Goal: Answer question/provide support: Share knowledge or assist other users

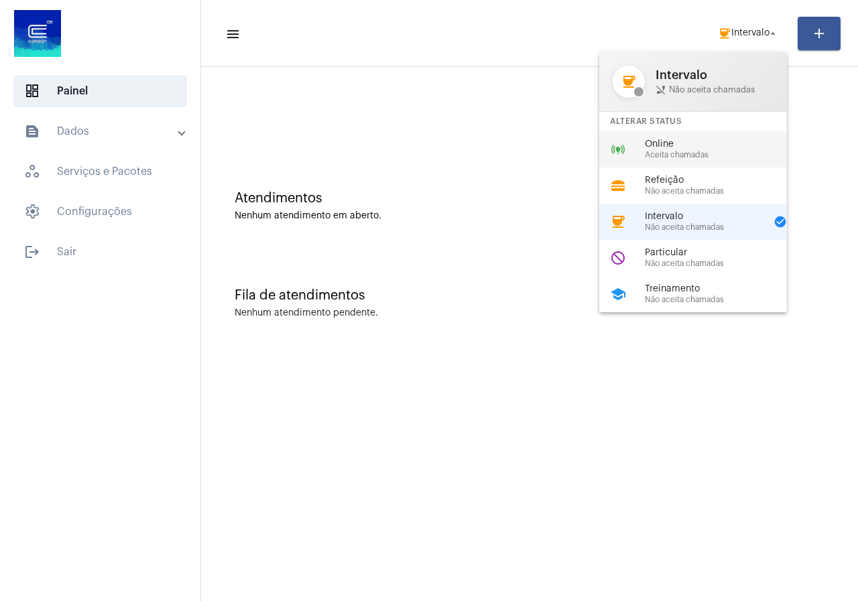
click at [706, 141] on span "Online" at bounding box center [721, 144] width 153 height 10
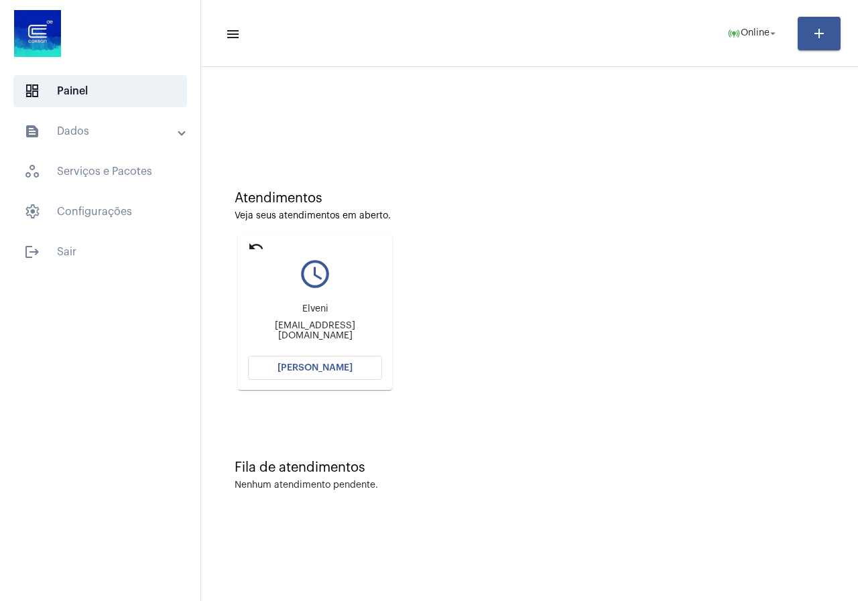
click at [336, 369] on span "[PERSON_NAME]" at bounding box center [314, 367] width 75 height 9
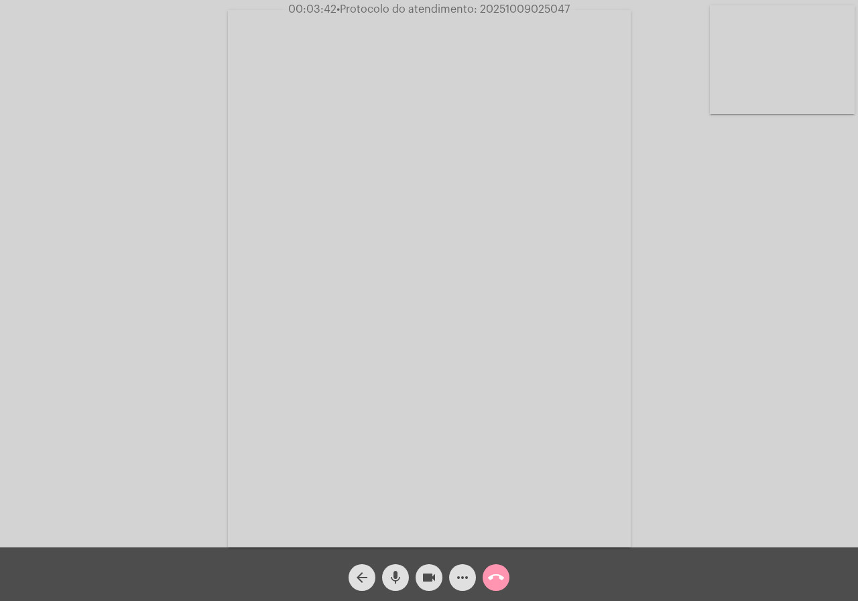
click at [432, 572] on mat-icon "videocam" at bounding box center [429, 578] width 16 height 16
click at [422, 573] on mat-icon "videocam_off" at bounding box center [429, 578] width 16 height 16
click at [527, 13] on span "• Protocolo do atendimento: 20251009025047" at bounding box center [452, 9] width 233 height 11
copy span "20251009025047"
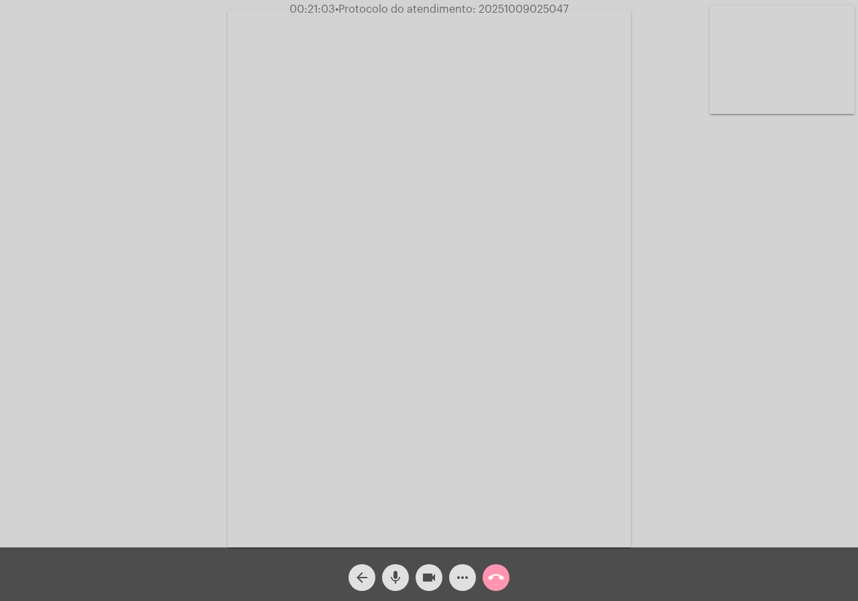
click at [509, 576] on button "call_end" at bounding box center [496, 577] width 27 height 27
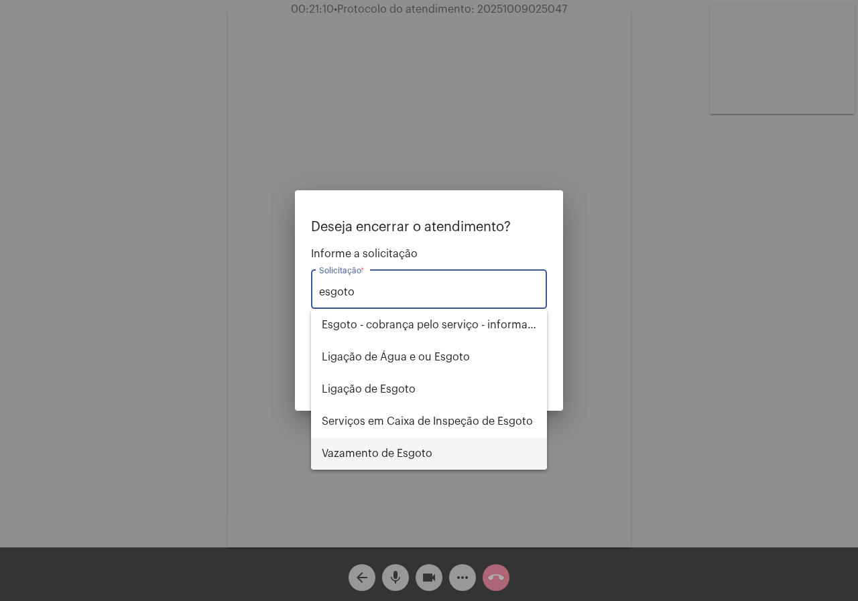
click at [452, 456] on span "⁠Vazamento de Esgoto" at bounding box center [429, 454] width 214 height 32
type input "⁠Vazamento de Esgoto"
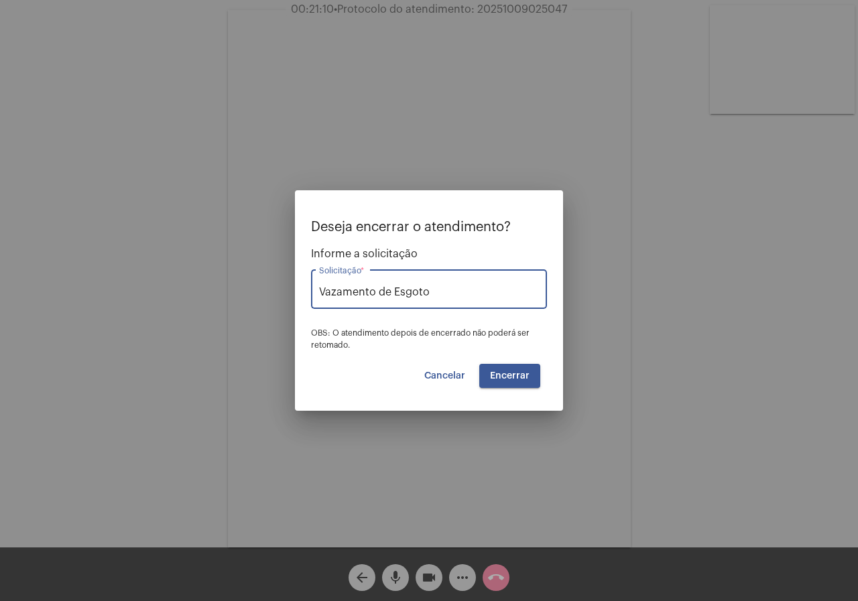
click at [519, 373] on span "Encerrar" at bounding box center [510, 375] width 40 height 9
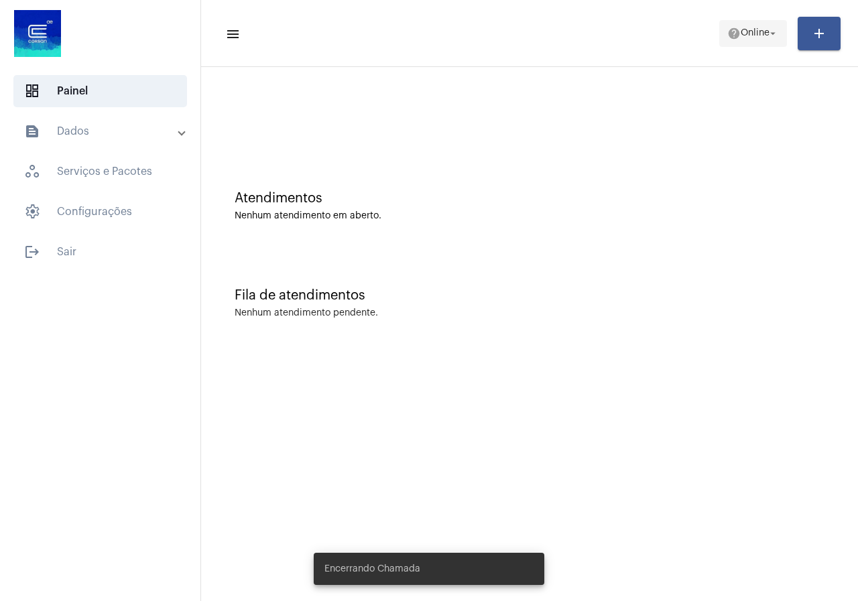
click at [771, 41] on span "help Online arrow_drop_down" at bounding box center [753, 33] width 52 height 24
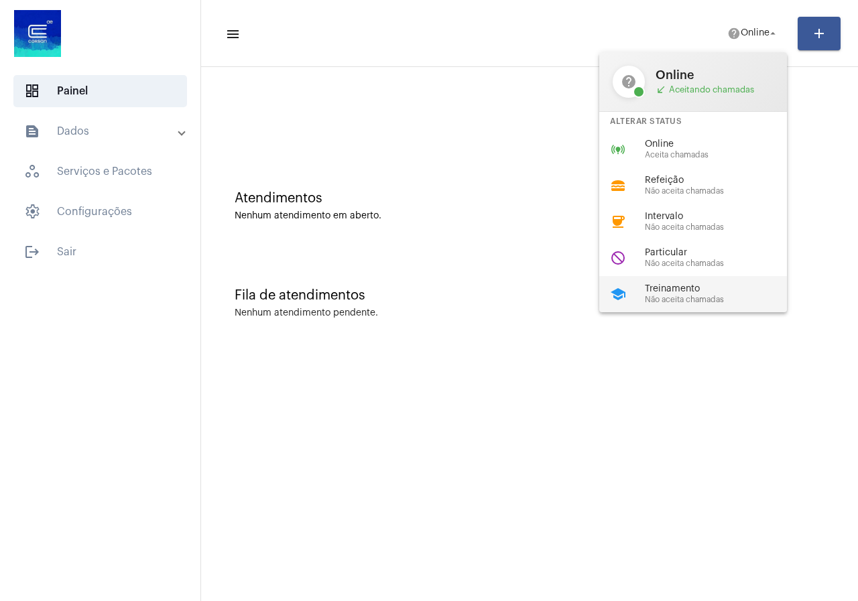
click at [679, 284] on span "Treinamento" at bounding box center [721, 289] width 153 height 10
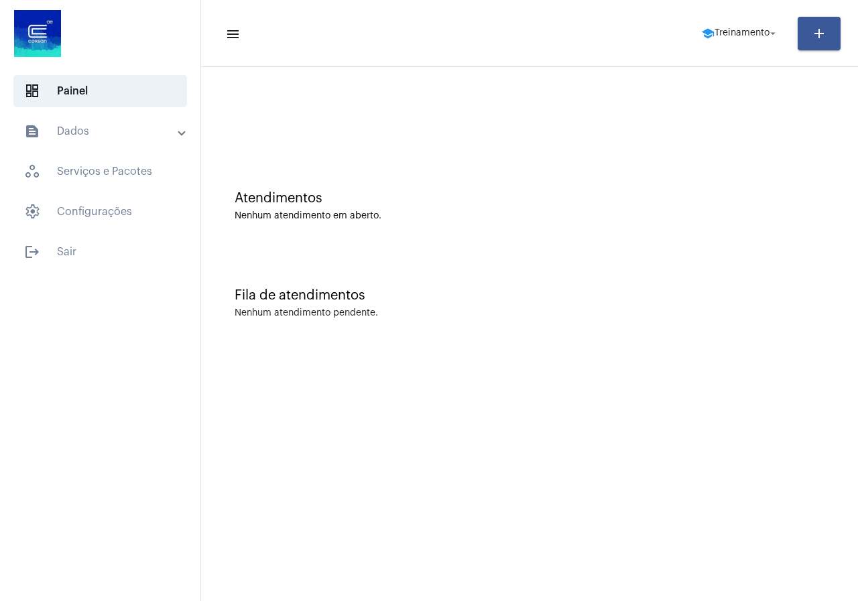
click at [49, 122] on mat-expansion-panel-header "text_snippet_outlined Dados" at bounding box center [104, 131] width 192 height 32
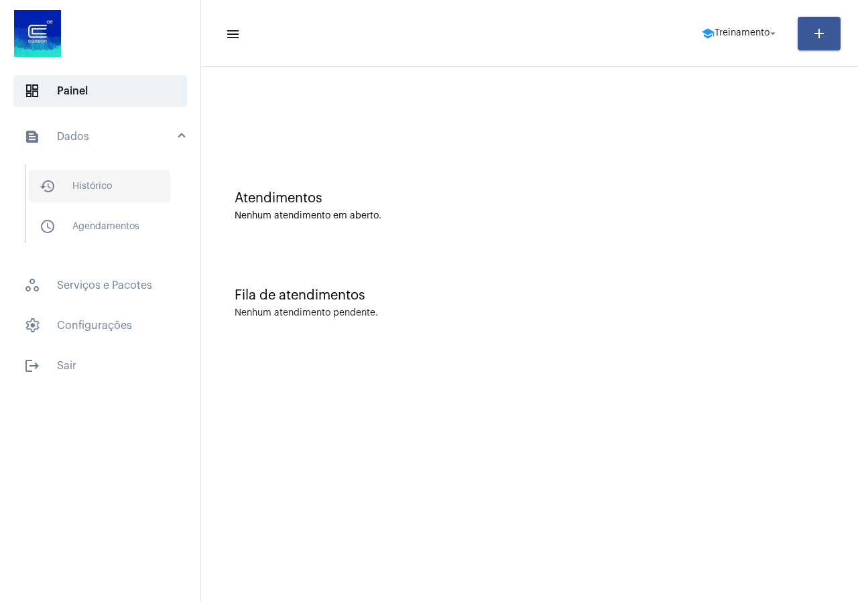
click at [62, 191] on span "history_outlined Histórico" at bounding box center [99, 186] width 141 height 32
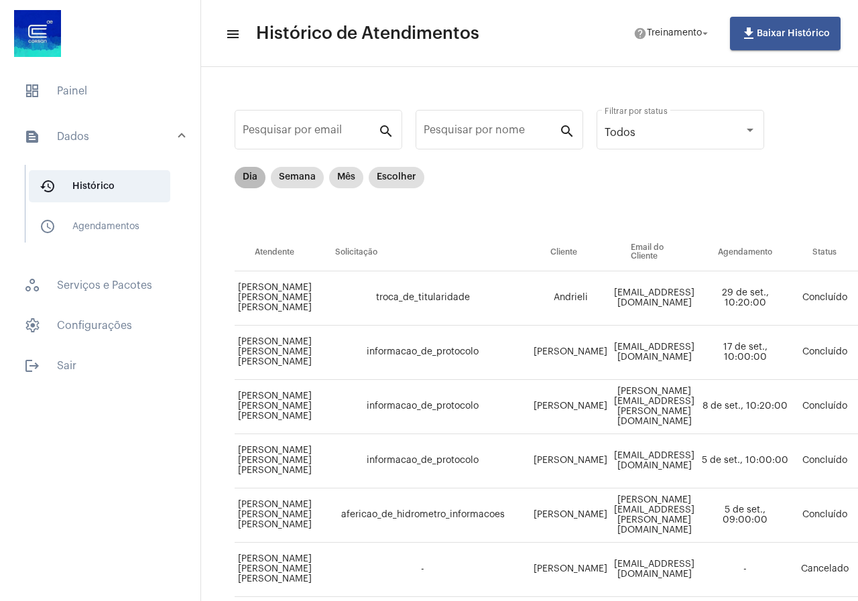
click at [255, 184] on mat-chip "Dia" at bounding box center [250, 177] width 31 height 21
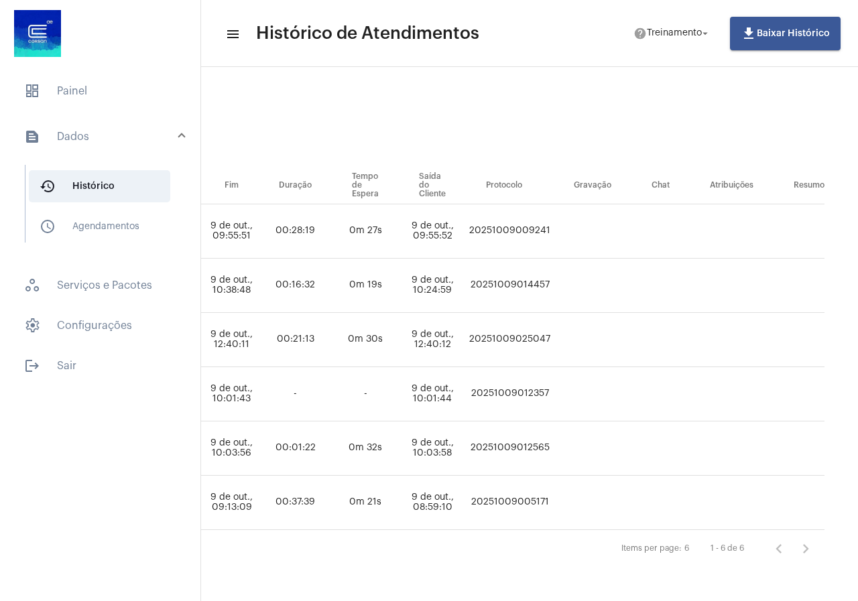
scroll to position [77, 735]
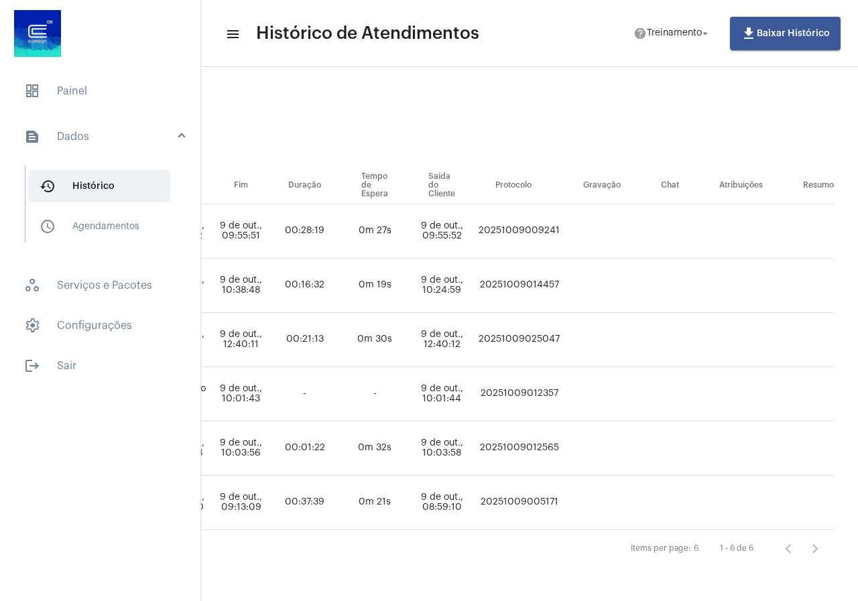
click at [561, 329] on td "20251009025047" at bounding box center [519, 340] width 88 height 54
copy td "20251009025047"
click at [11, 86] on mat-list "dashboard Painel text_snippet_outlined Dados history_outlined Histórico schedul…" at bounding box center [100, 226] width 200 height 312
click at [43, 94] on span "dashboard Painel" at bounding box center [100, 91] width 174 height 32
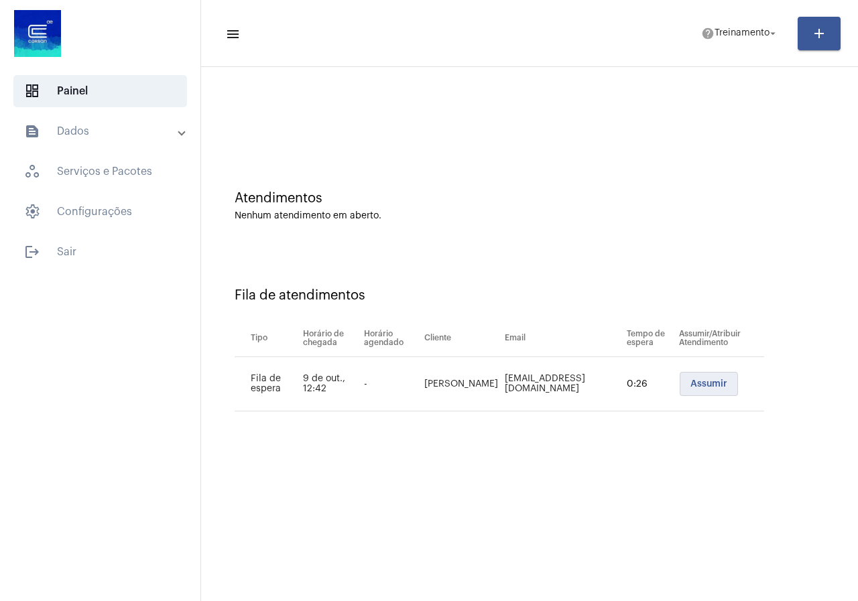
click at [680, 387] on button "Assumir" at bounding box center [709, 384] width 58 height 24
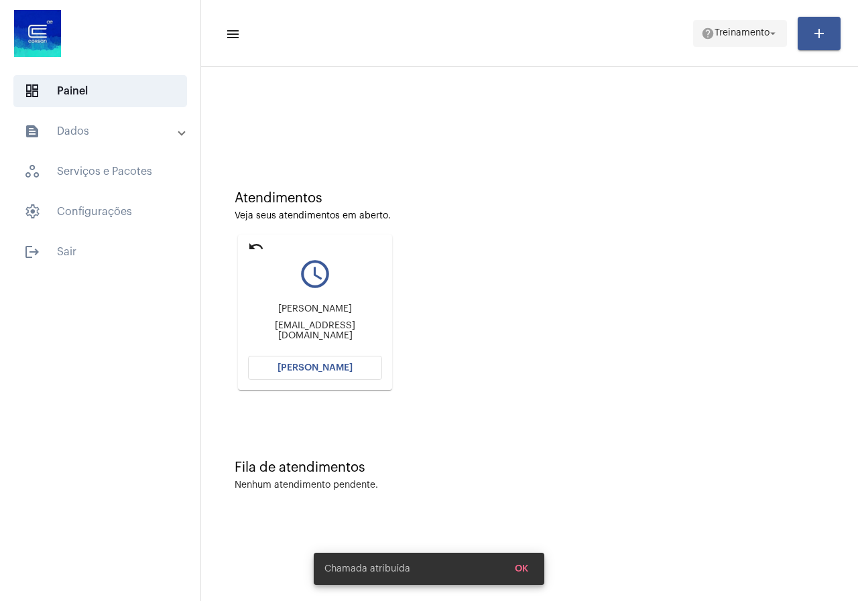
click at [747, 33] on span "Treinamento" at bounding box center [741, 33] width 55 height 9
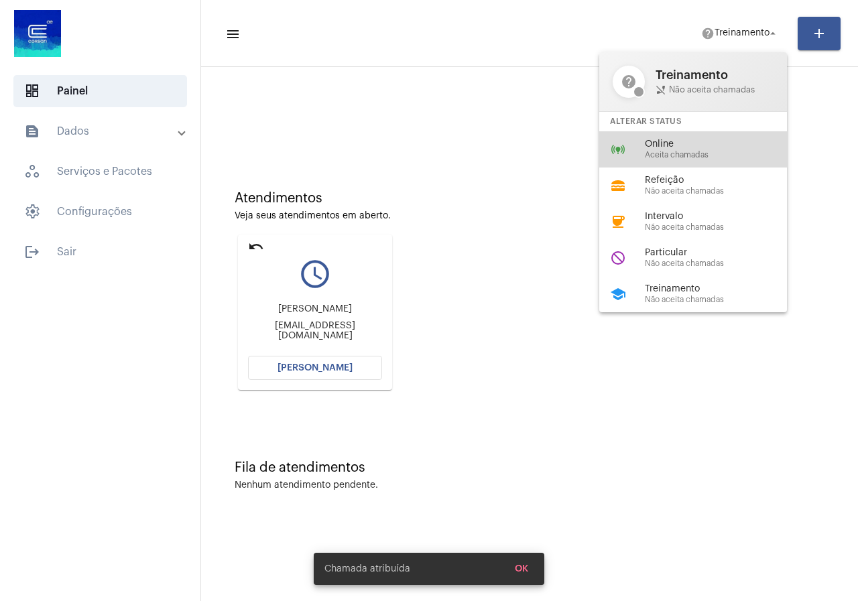
click at [698, 161] on div "online_prediction Online Aceita chamadas" at bounding box center [703, 149] width 209 height 36
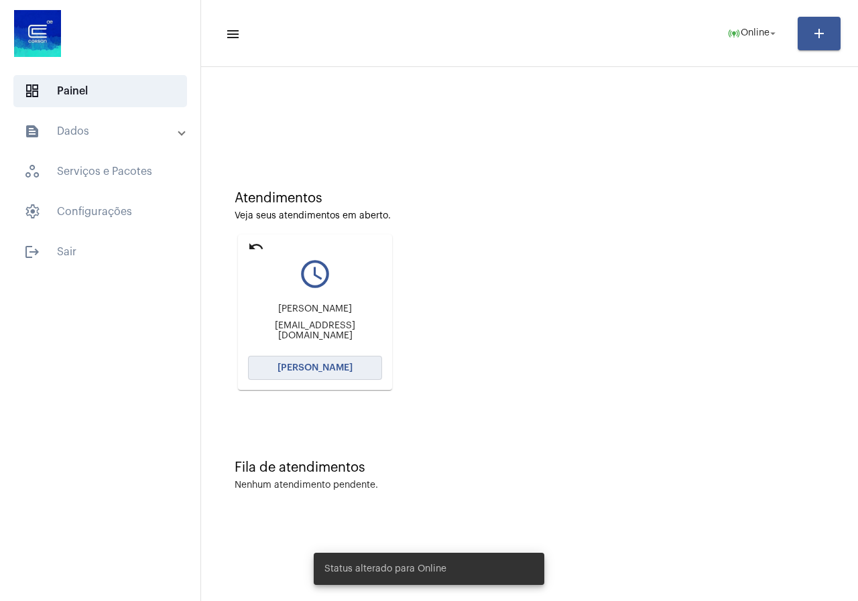
click at [323, 362] on button "[PERSON_NAME]" at bounding box center [315, 368] width 134 height 24
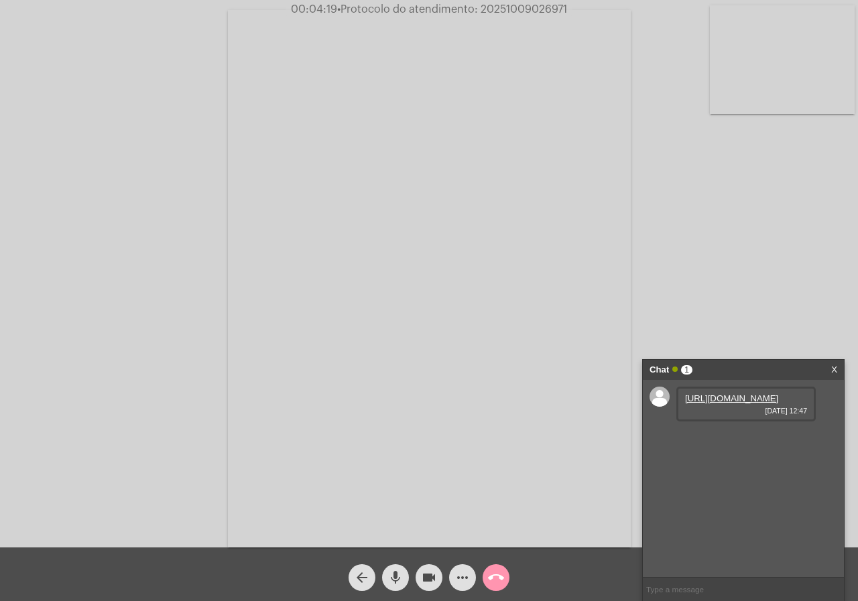
click at [736, 403] on link "https://neft-transfer-bucket.s3.amazonaws.com/temp-679b45ae-e899-7520-e3c3-849c…" at bounding box center [731, 398] width 93 height 10
click at [507, 573] on button "call_end" at bounding box center [496, 577] width 27 height 27
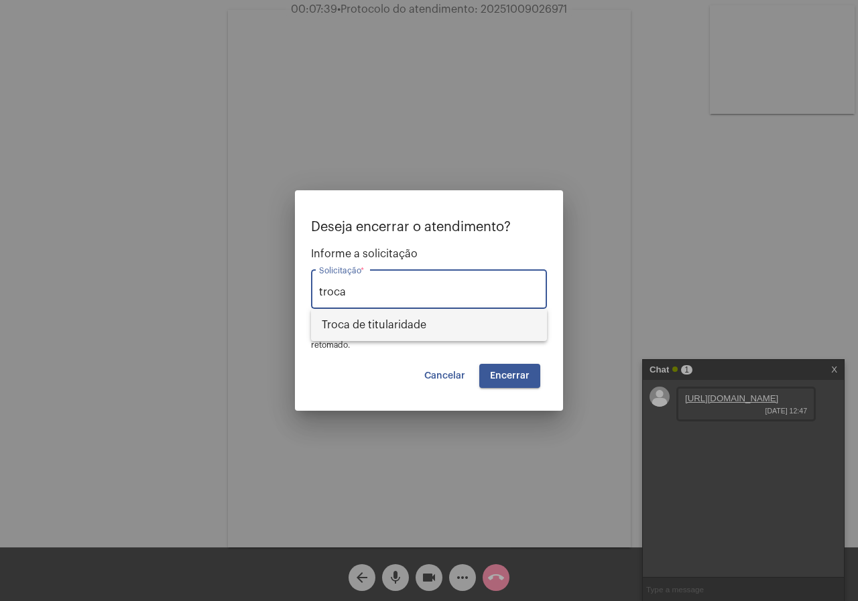
click at [451, 324] on span "Troca de titularidade" at bounding box center [429, 325] width 214 height 32
type input "Troca de titularidade"
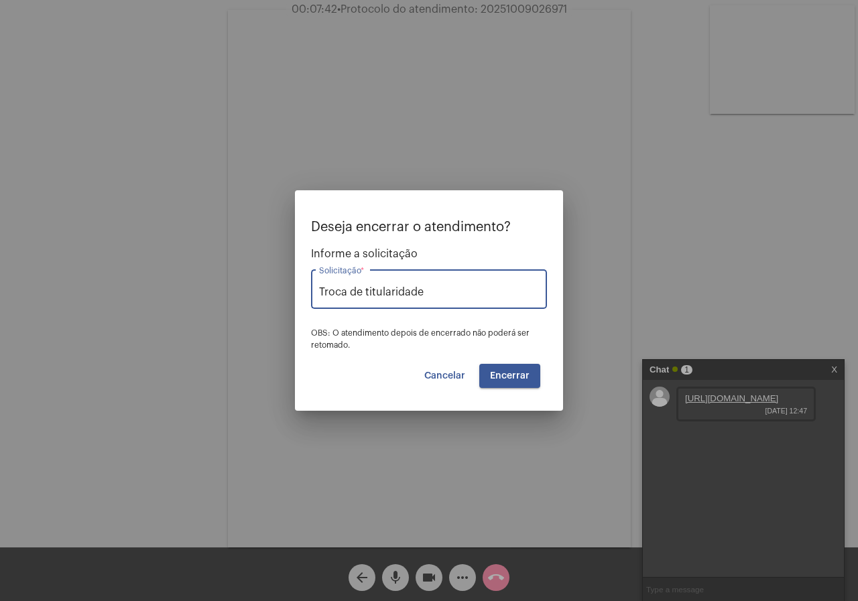
click at [510, 367] on button "Encerrar" at bounding box center [509, 376] width 61 height 24
click at [511, 374] on span "Encerrar" at bounding box center [510, 375] width 40 height 9
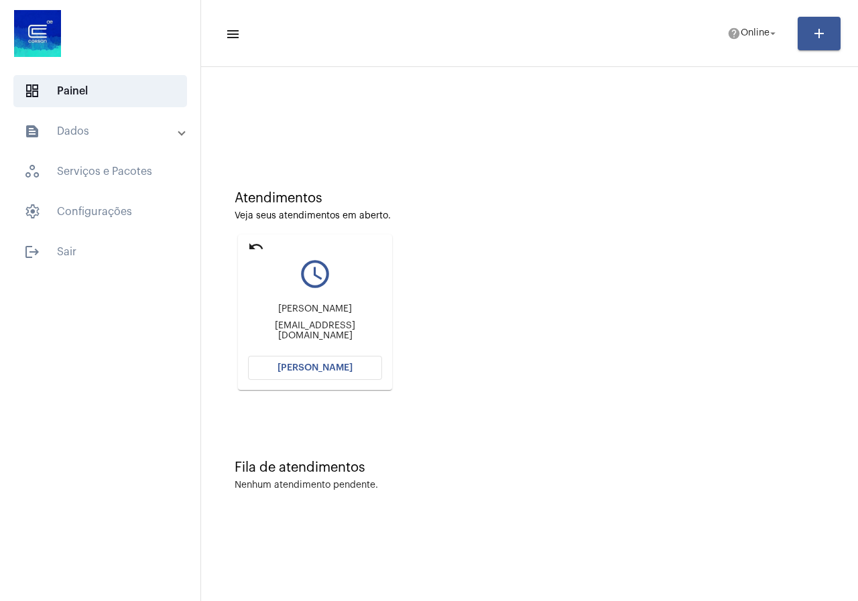
click at [64, 127] on mat-panel-title "text_snippet_outlined Dados" at bounding box center [101, 131] width 155 height 16
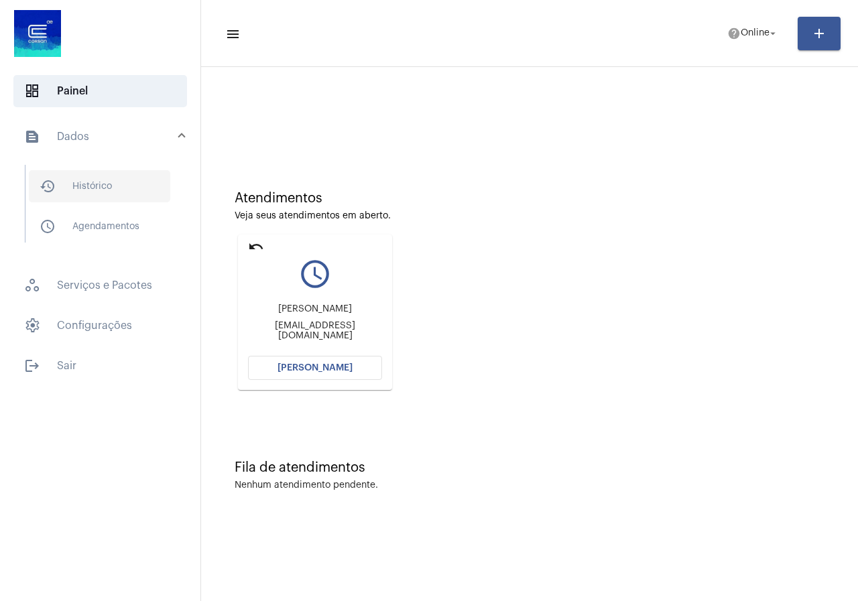
click at [66, 194] on span "history_outlined Histórico" at bounding box center [99, 186] width 141 height 32
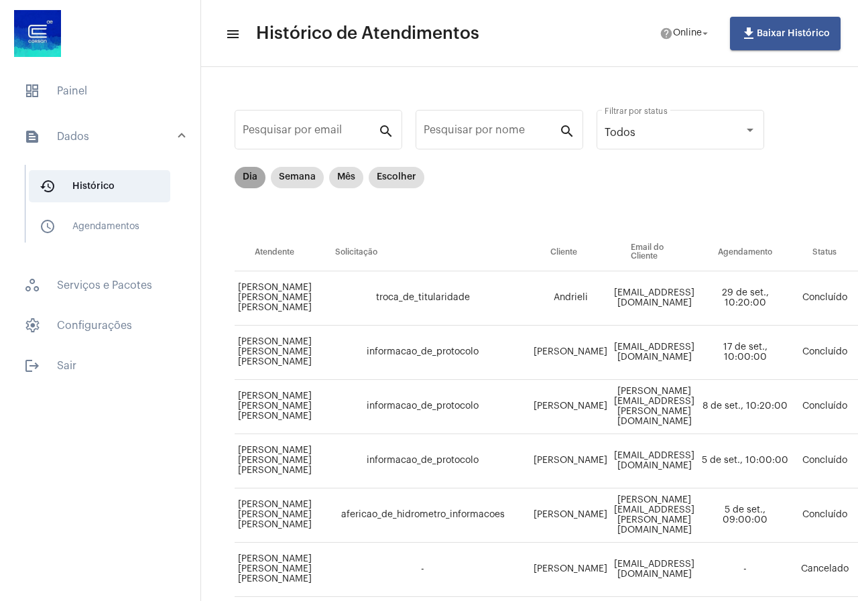
click at [243, 180] on mat-chip "Dia" at bounding box center [250, 177] width 31 height 21
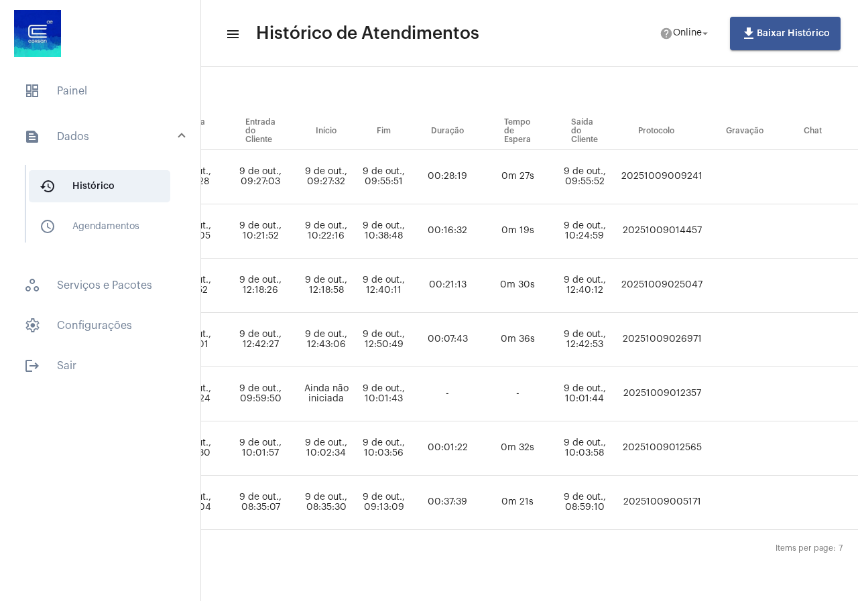
scroll to position [131, 603]
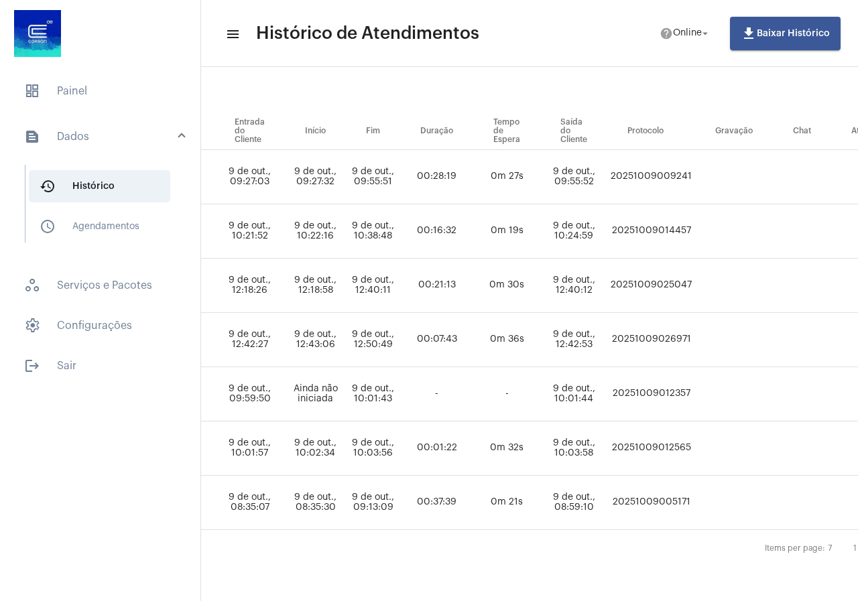
click at [667, 329] on td "20251009026971" at bounding box center [651, 340] width 88 height 54
click at [65, 96] on span "dashboard Painel" at bounding box center [100, 91] width 174 height 32
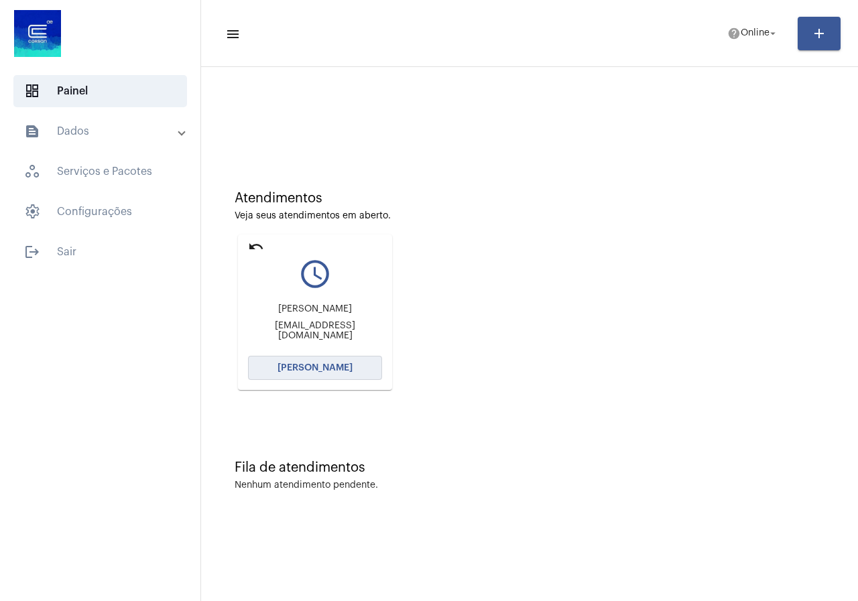
click at [318, 368] on span "[PERSON_NAME]" at bounding box center [314, 367] width 75 height 9
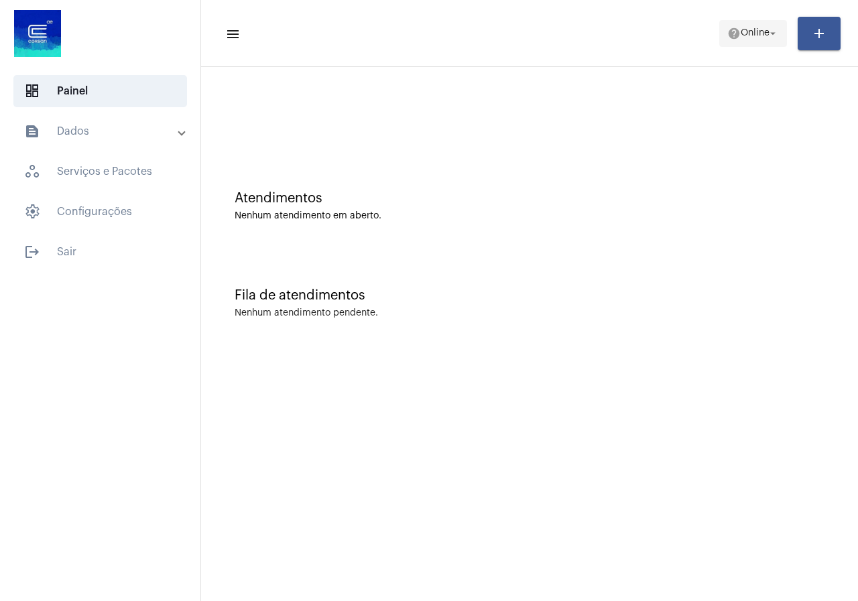
click at [719, 33] on button "help Online arrow_drop_down" at bounding box center [753, 33] width 68 height 27
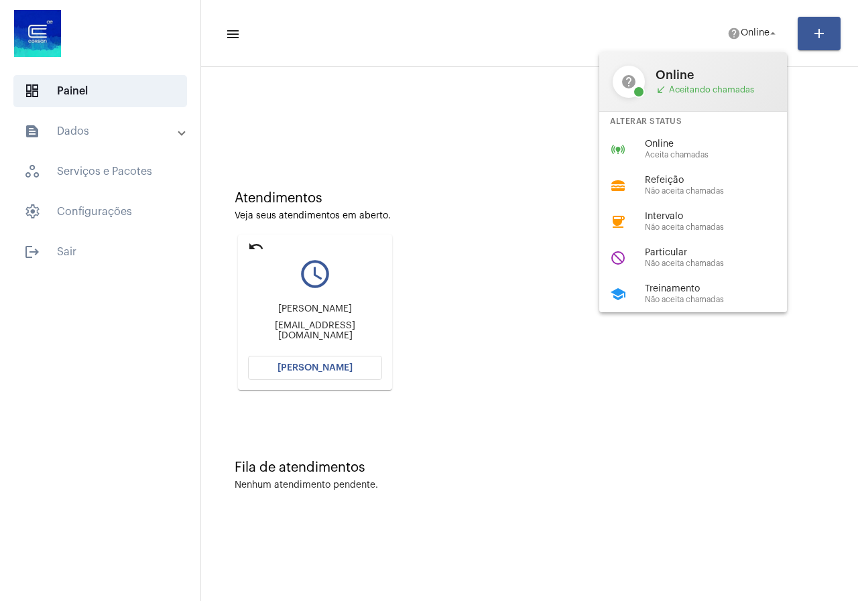
click at [318, 360] on div at bounding box center [429, 300] width 858 height 601
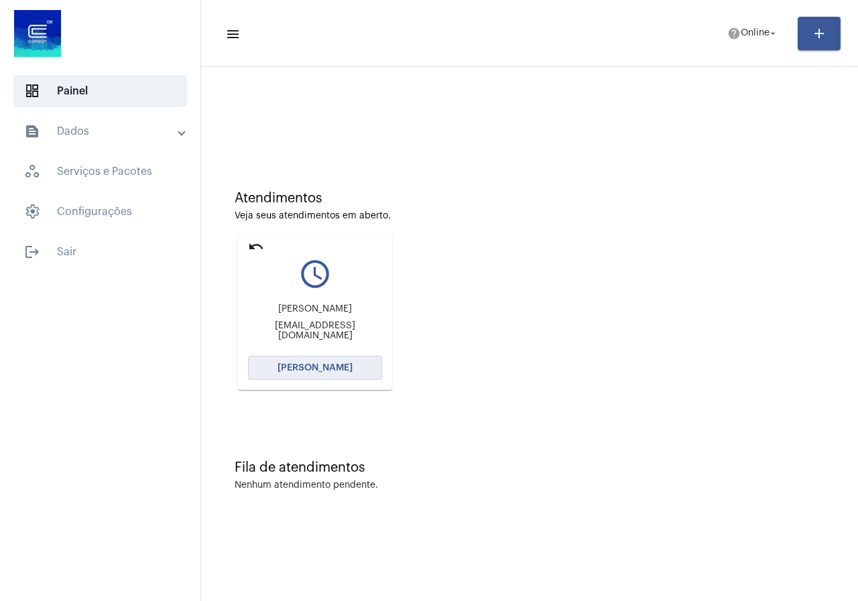
click at [318, 360] on button "[PERSON_NAME]" at bounding box center [315, 368] width 134 height 24
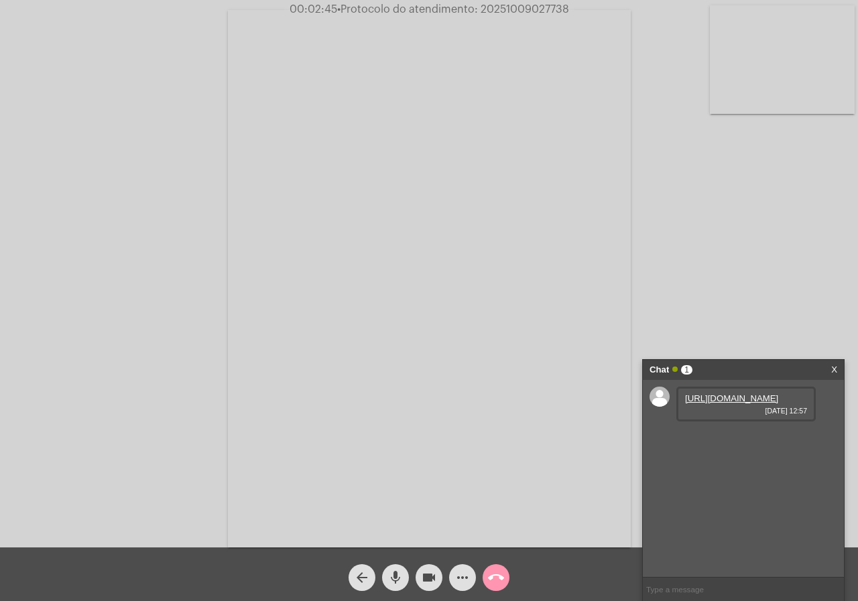
click at [717, 403] on link "https://neft-transfer-bucket.s3.amazonaws.com/temp-1d016ecd-0488-318e-5443-c3f7…" at bounding box center [731, 398] width 93 height 10
click at [11, 294] on div "Acessando Câmera e Microfone..." at bounding box center [428, 277] width 855 height 548
click at [428, 583] on mat-icon "videocam" at bounding box center [429, 578] width 16 height 16
click at [418, 574] on button "videocam_off" at bounding box center [428, 577] width 27 height 27
click at [499, 4] on span "• Protocolo do atendimento: 20251009027738" at bounding box center [452, 9] width 232 height 11
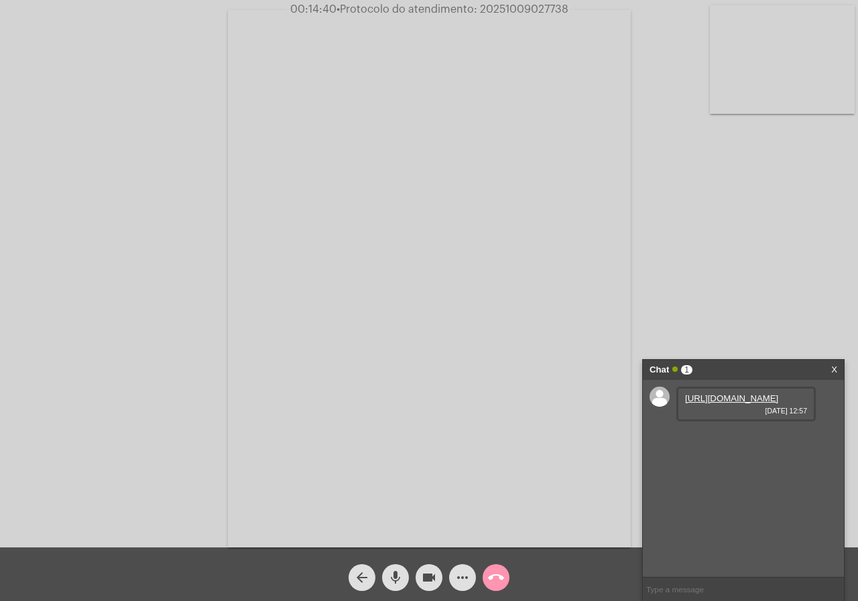
click at [499, 4] on span "• Protocolo do atendimento: 20251009027738" at bounding box center [452, 9] width 232 height 11
click at [489, 569] on span "call_end" at bounding box center [496, 577] width 16 height 27
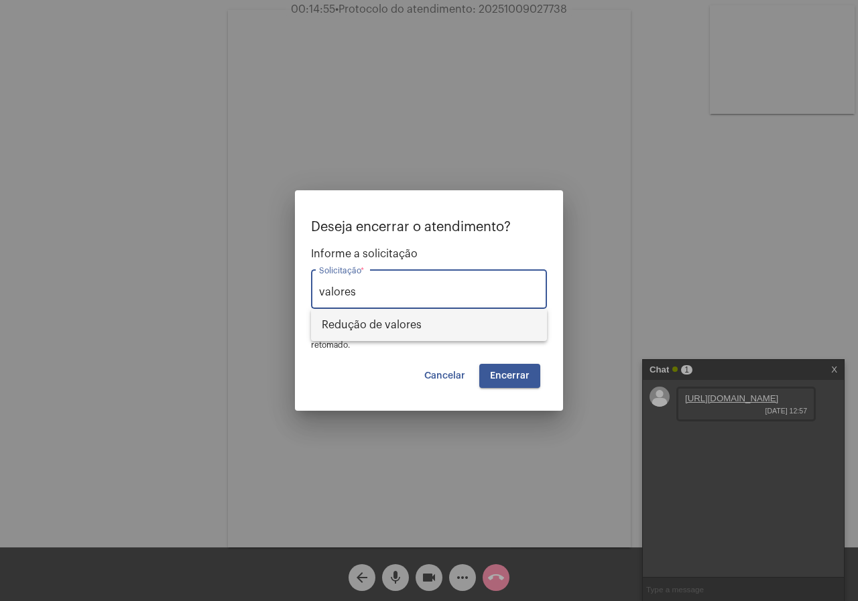
click at [360, 329] on span "Redução de valores" at bounding box center [429, 325] width 214 height 32
type input "Redução de valores"
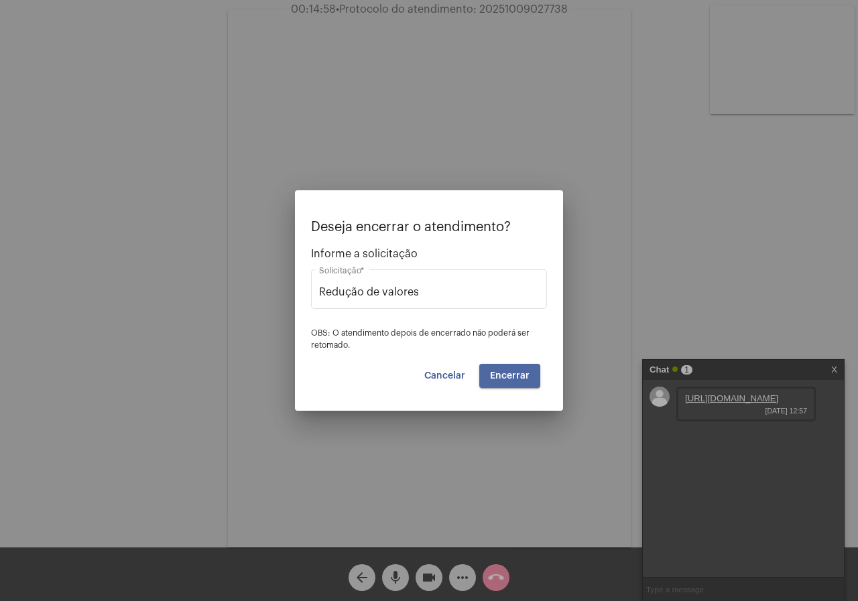
click at [508, 379] on span "Encerrar" at bounding box center [510, 375] width 40 height 9
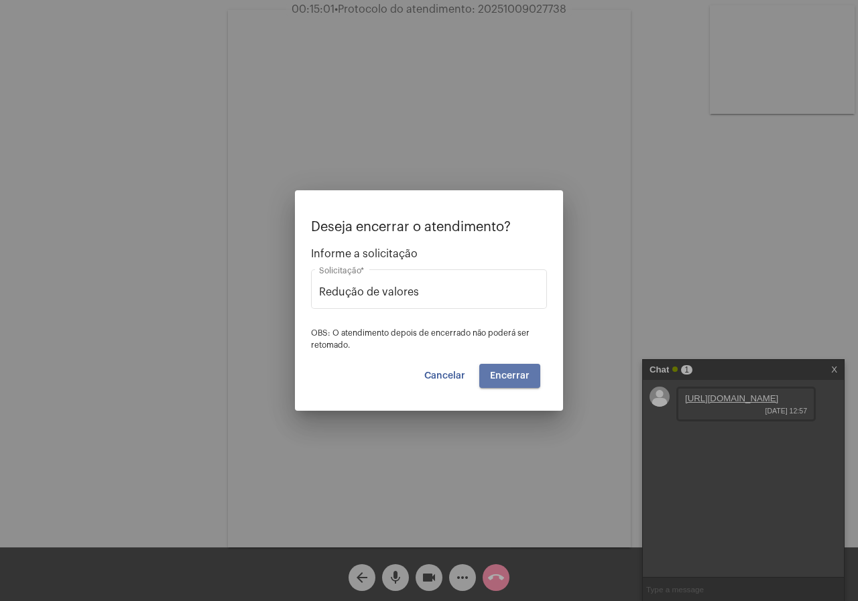
click at [508, 379] on span "Encerrar" at bounding box center [510, 375] width 40 height 9
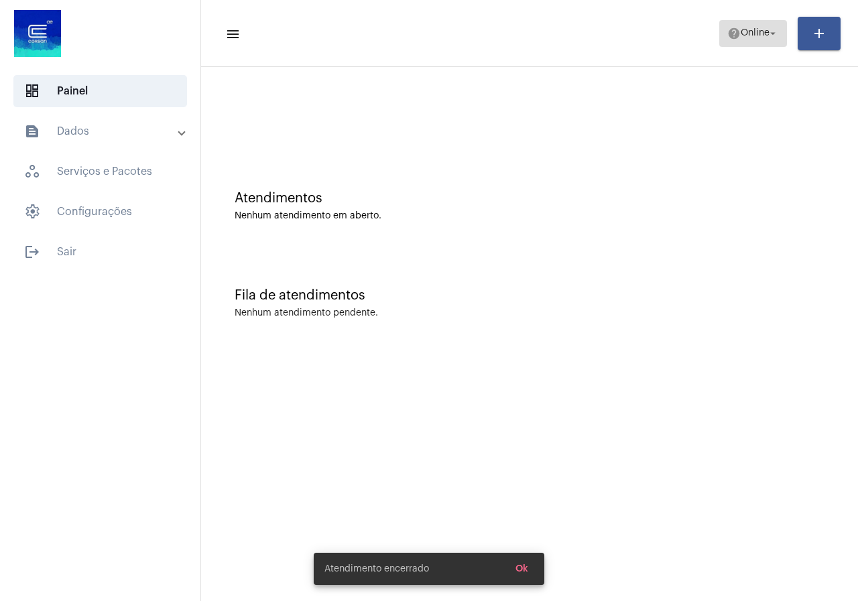
click at [761, 27] on span "help Online arrow_drop_down" at bounding box center [753, 33] width 52 height 24
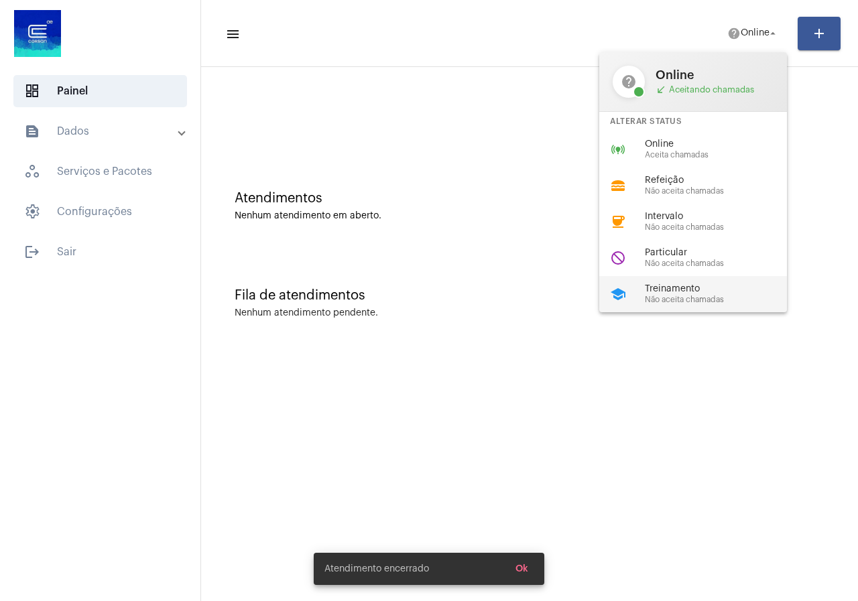
click at [724, 298] on span "Não aceita chamadas" at bounding box center [721, 300] width 153 height 9
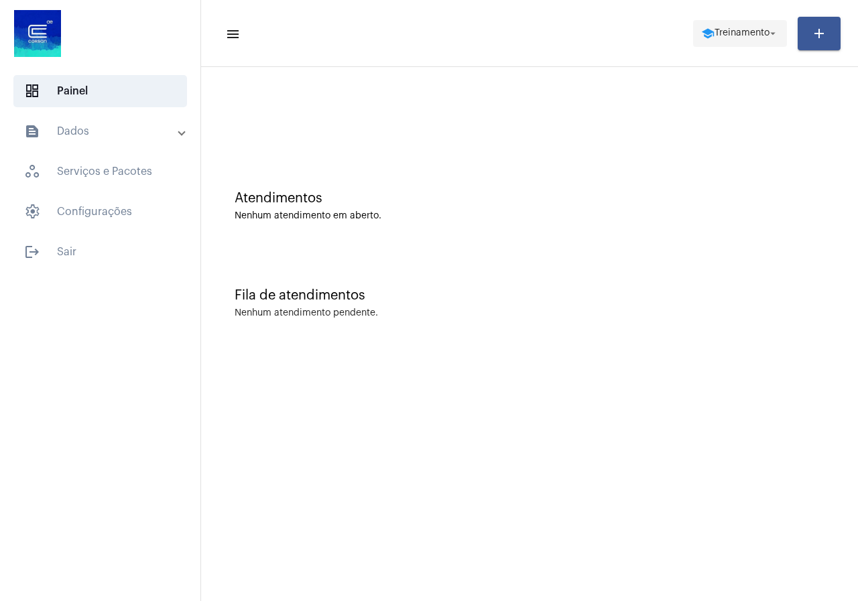
click at [728, 46] on button "school Treinamento arrow_drop_down" at bounding box center [740, 33] width 94 height 27
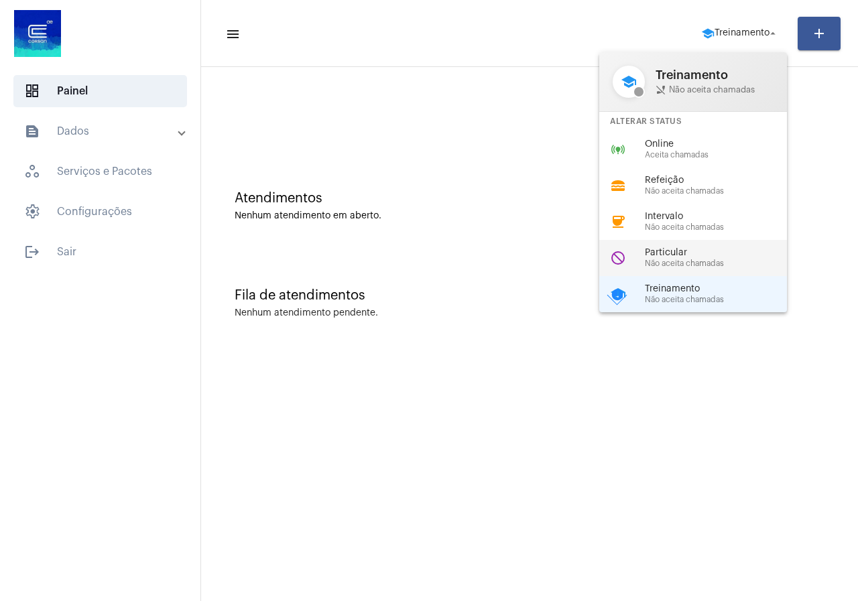
click at [645, 255] on span "Particular" at bounding box center [721, 253] width 153 height 10
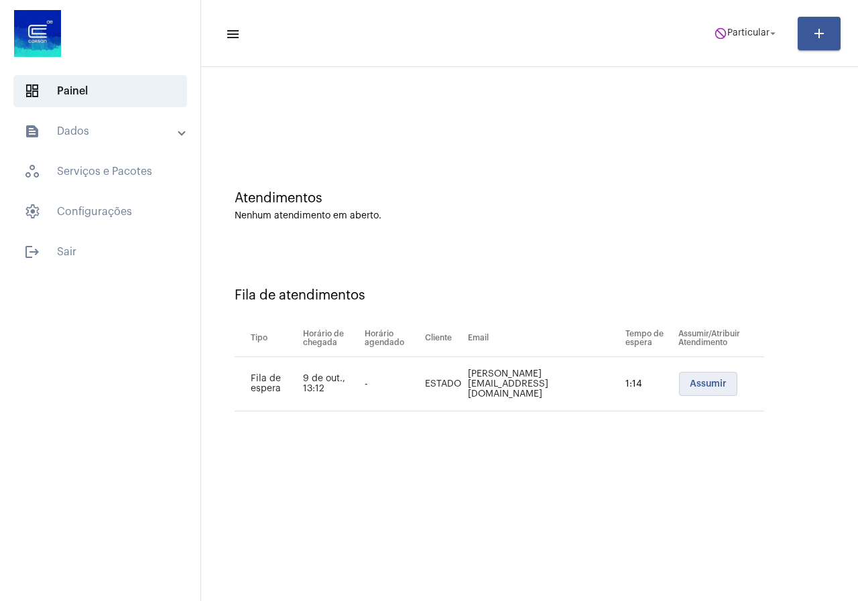
click at [682, 395] on button "Assumir" at bounding box center [708, 384] width 58 height 24
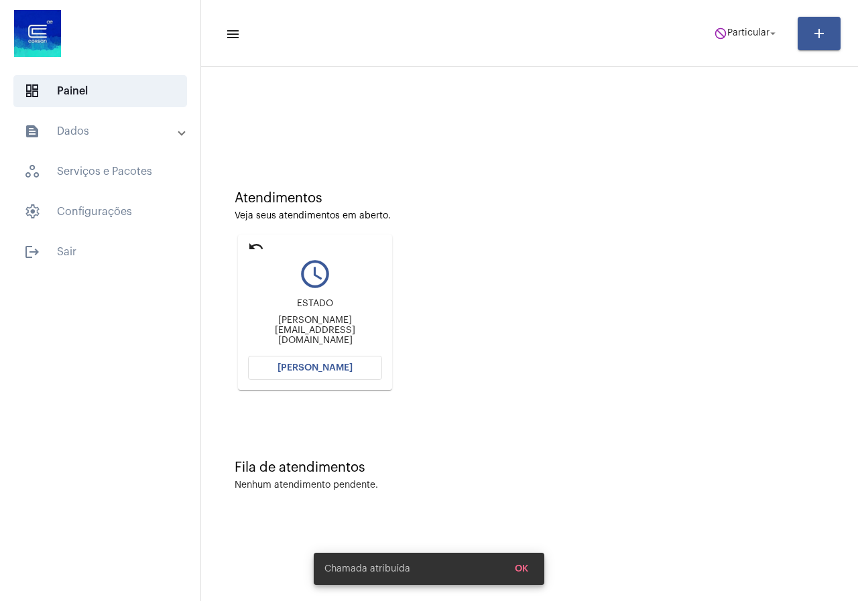
click at [749, 48] on mat-toolbar-row "menu do_not_disturb Particular arrow_drop_down add" at bounding box center [529, 33] width 657 height 43
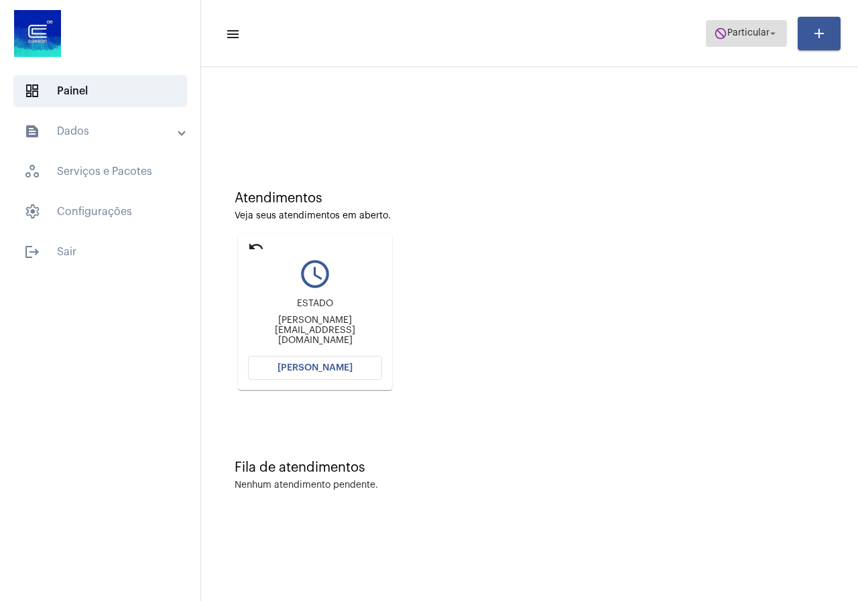
click at [749, 31] on span "Particular" at bounding box center [748, 33] width 42 height 9
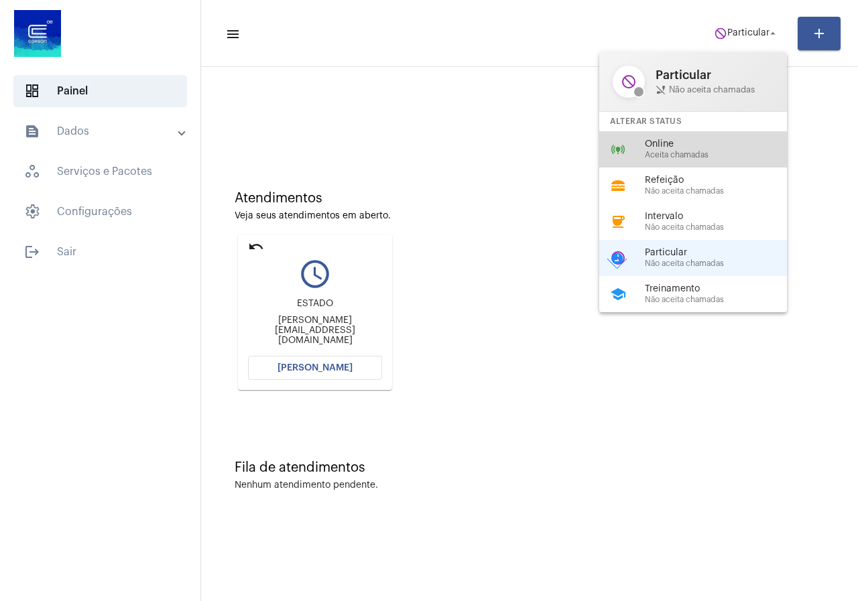
click at [662, 151] on span "Aceita chamadas" at bounding box center [721, 155] width 153 height 9
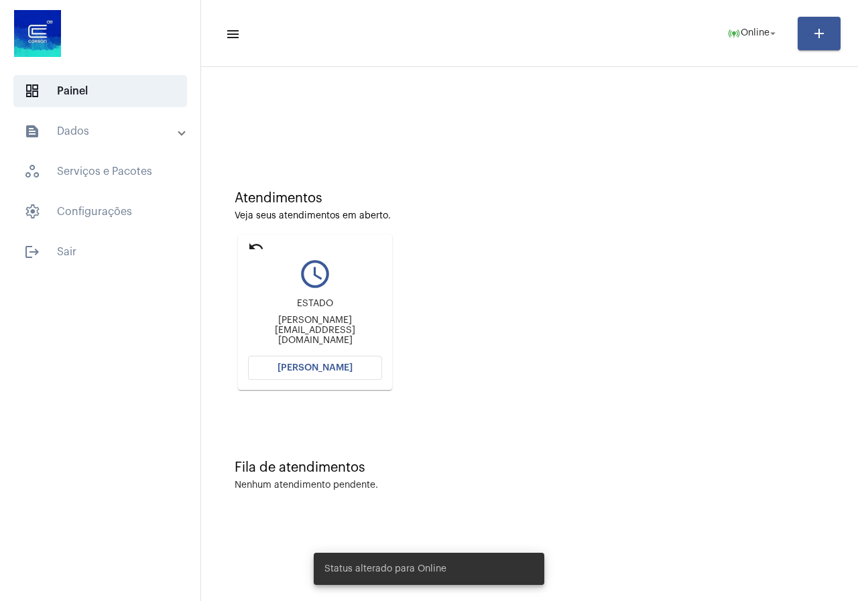
click at [303, 365] on span "[PERSON_NAME]" at bounding box center [314, 367] width 75 height 9
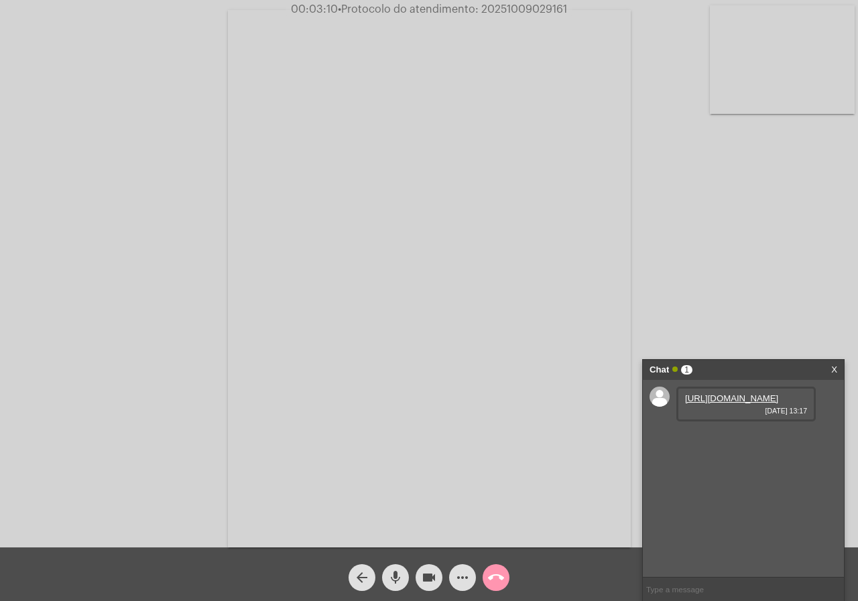
click at [747, 403] on link "https://neft-transfer-bucket.s3.amazonaws.com/temp-ed9b0bf5-33b3-3a6a-fbb1-fc34…" at bounding box center [731, 398] width 93 height 10
click at [428, 573] on mat-icon "videocam" at bounding box center [429, 578] width 16 height 16
click at [420, 578] on button "videocam_off" at bounding box center [428, 577] width 27 height 27
click at [497, 567] on span "call_end" at bounding box center [496, 577] width 16 height 27
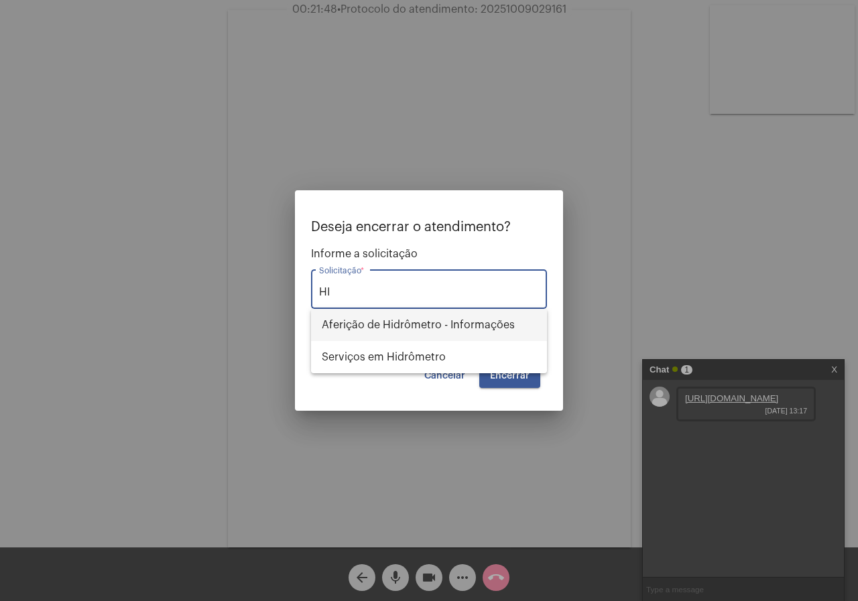
type input "H"
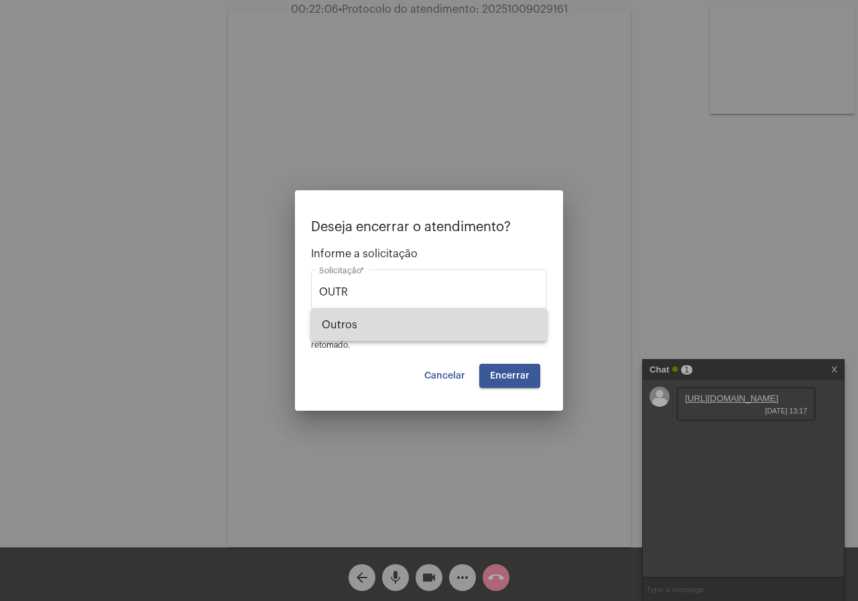
click at [448, 314] on span "Outros" at bounding box center [429, 325] width 214 height 32
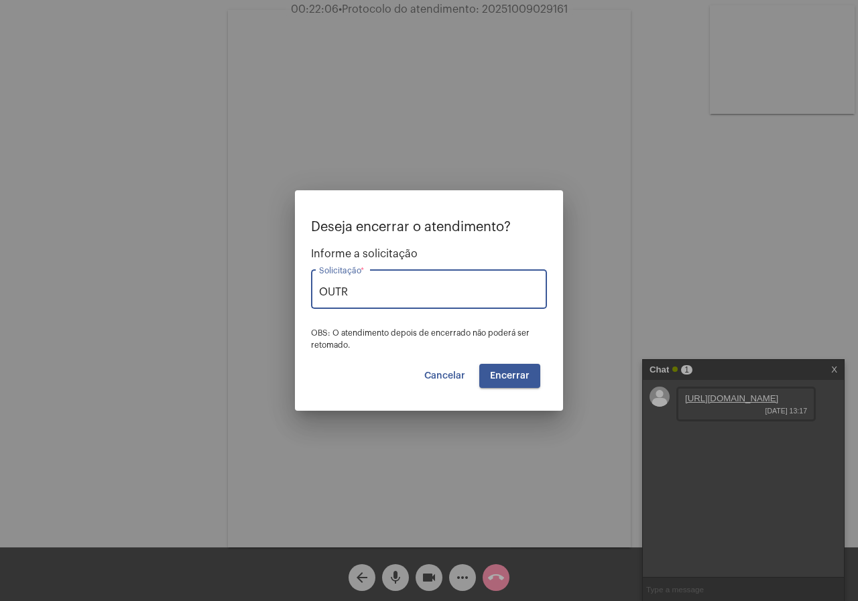
type input "Outros"
click at [513, 379] on span "Encerrar" at bounding box center [510, 375] width 40 height 9
click at [516, 385] on button "Encerrar" at bounding box center [509, 376] width 61 height 24
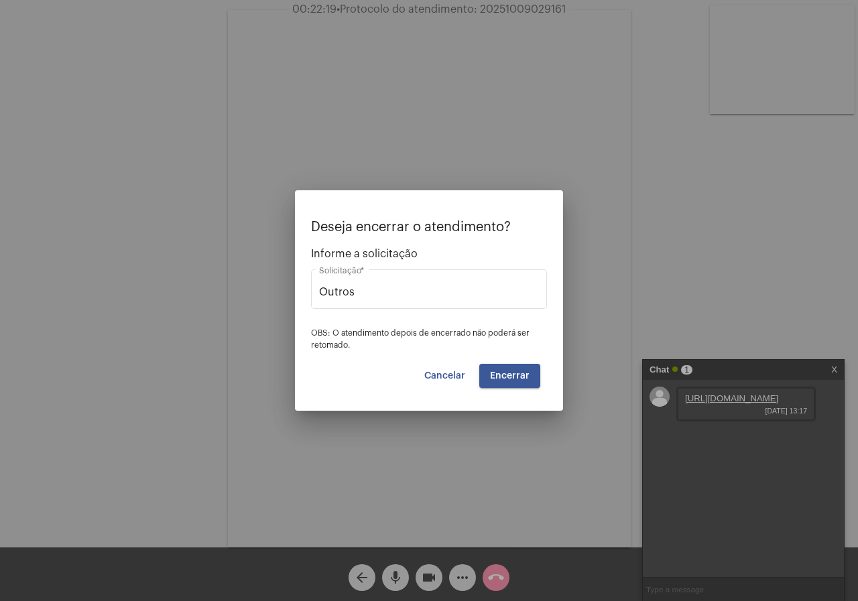
click at [516, 385] on button "Encerrar" at bounding box center [509, 376] width 61 height 24
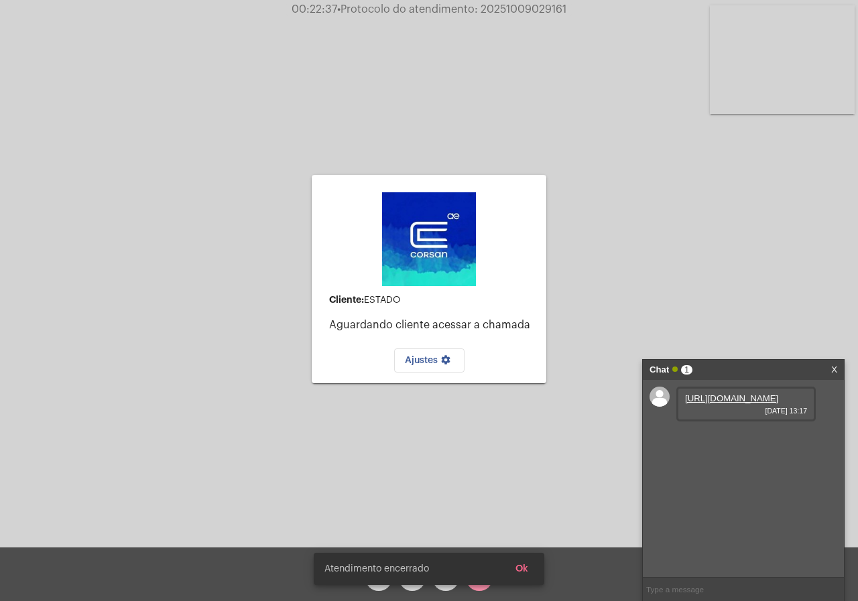
click at [520, 564] on button "Ok" at bounding box center [522, 569] width 34 height 24
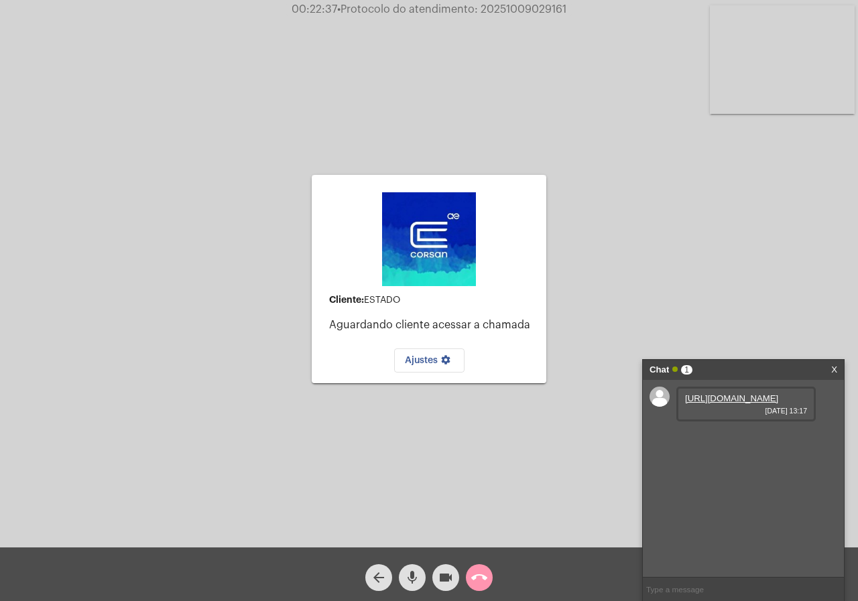
click at [489, 570] on button "call_end" at bounding box center [479, 577] width 27 height 27
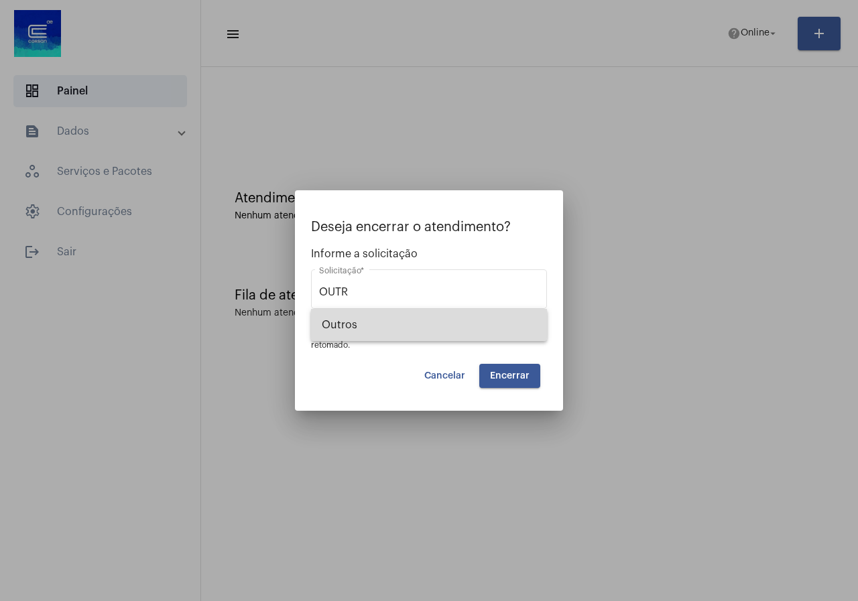
click at [366, 324] on span "Outros" at bounding box center [429, 325] width 214 height 32
type input "Outros"
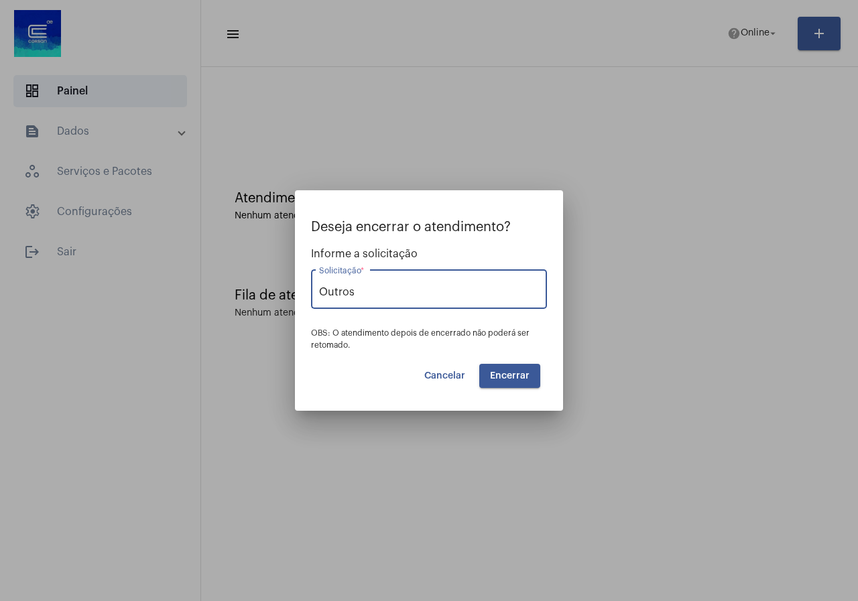
click at [511, 379] on span "Encerrar" at bounding box center [510, 375] width 40 height 9
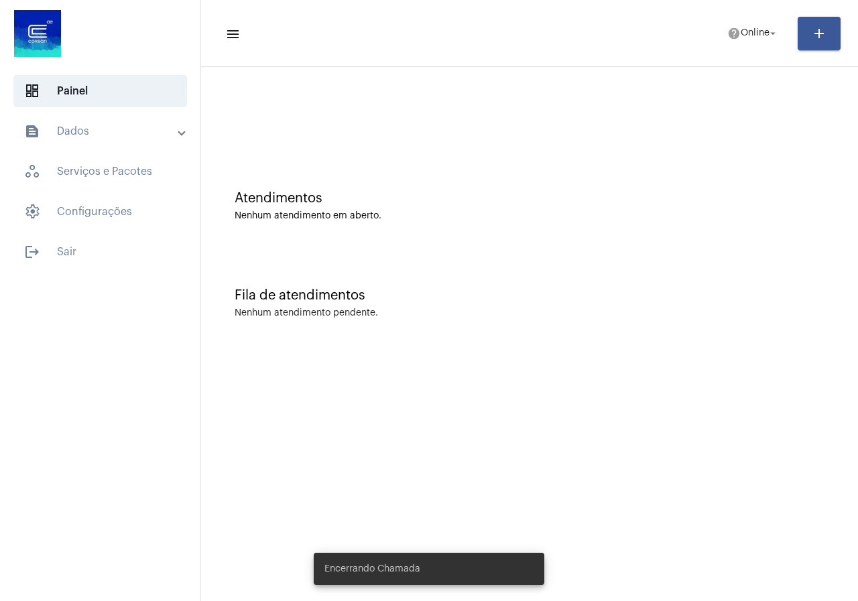
click at [759, 19] on mat-toolbar-row "menu help Online arrow_drop_down add" at bounding box center [529, 33] width 657 height 43
click at [760, 38] on span "help Online arrow_drop_down" at bounding box center [753, 33] width 52 height 24
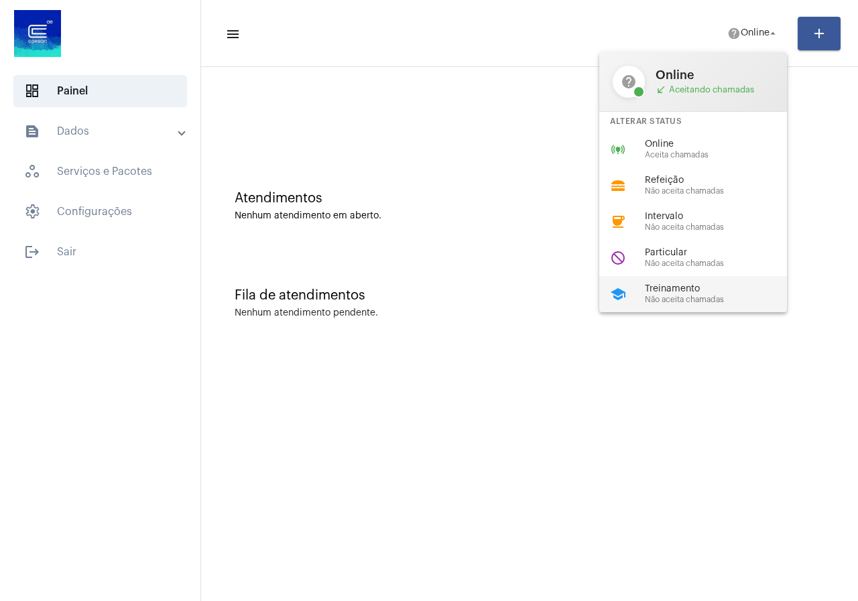
click at [723, 287] on span "Treinamento" at bounding box center [721, 289] width 153 height 10
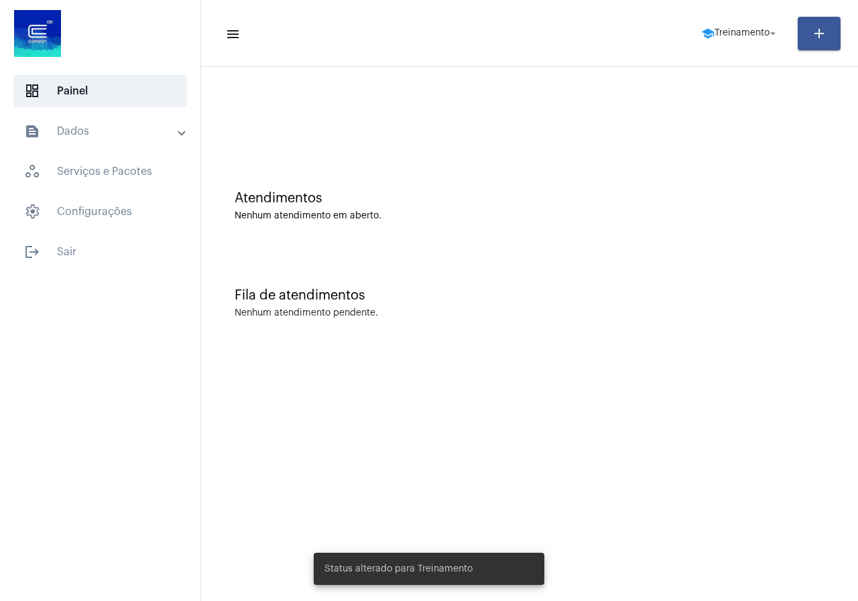
click at [44, 121] on mat-expansion-panel-header "text_snippet_outlined Dados" at bounding box center [104, 131] width 192 height 32
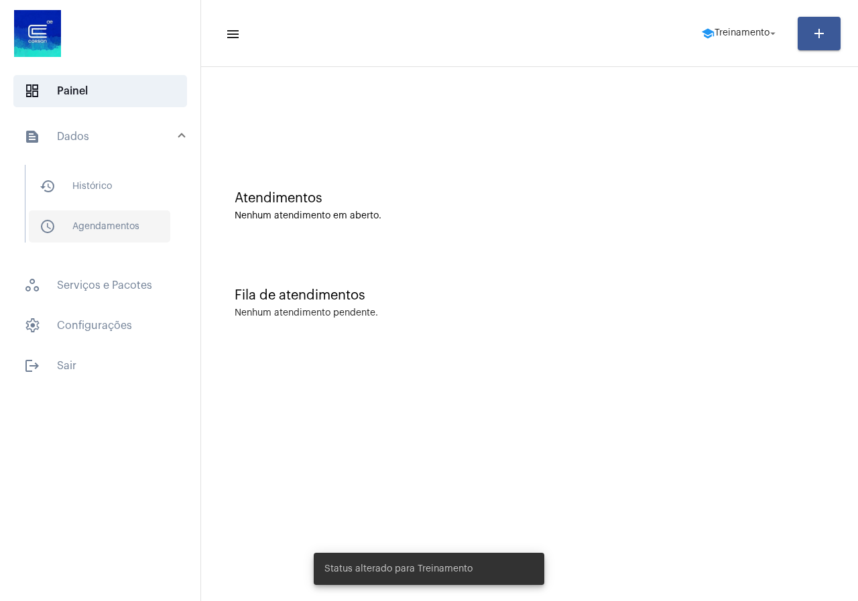
click at [97, 219] on span "schedule_outlined Agendamentos" at bounding box center [99, 226] width 141 height 32
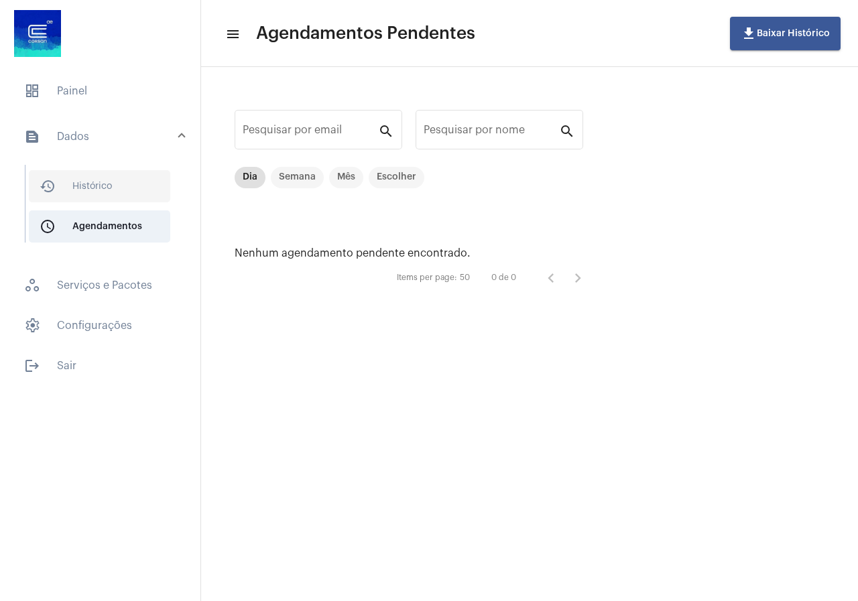
click at [113, 187] on span "history_outlined Histórico" at bounding box center [99, 186] width 141 height 32
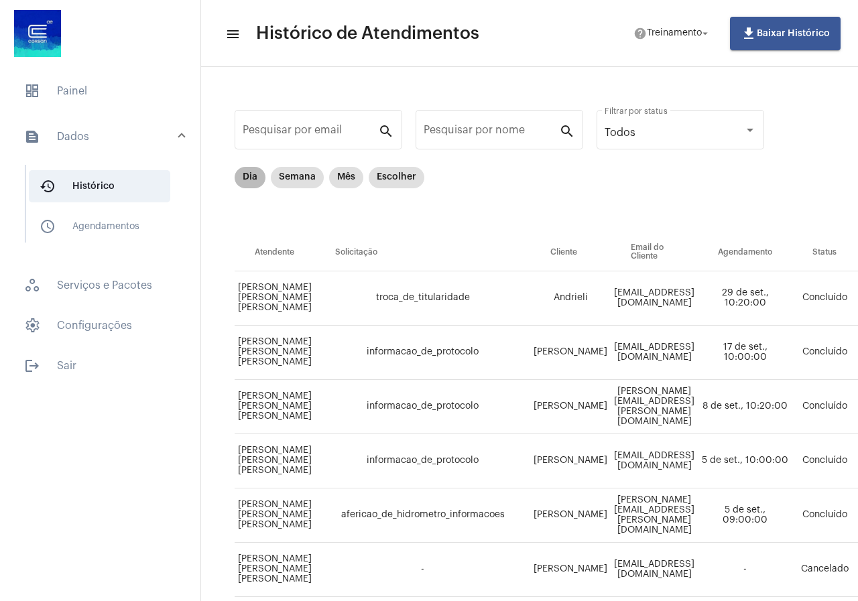
click at [250, 174] on mat-chip "Dia" at bounding box center [250, 177] width 31 height 21
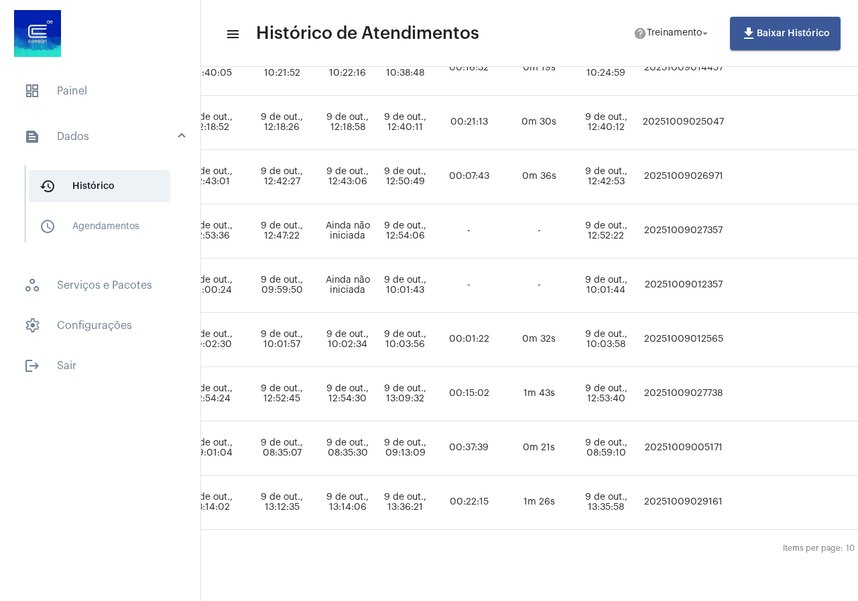
scroll to position [294, 578]
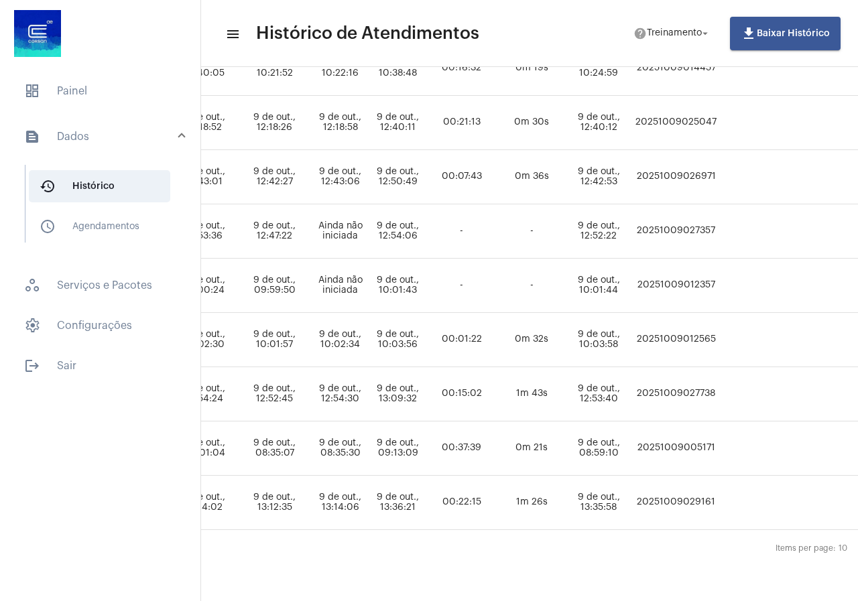
click at [693, 497] on td "20251009029161" at bounding box center [676, 503] width 88 height 54
click at [689, 490] on td "20251009029161" at bounding box center [676, 503] width 88 height 54
copy td "20251009029161"
click at [84, 86] on span "dashboard Painel" at bounding box center [100, 91] width 174 height 32
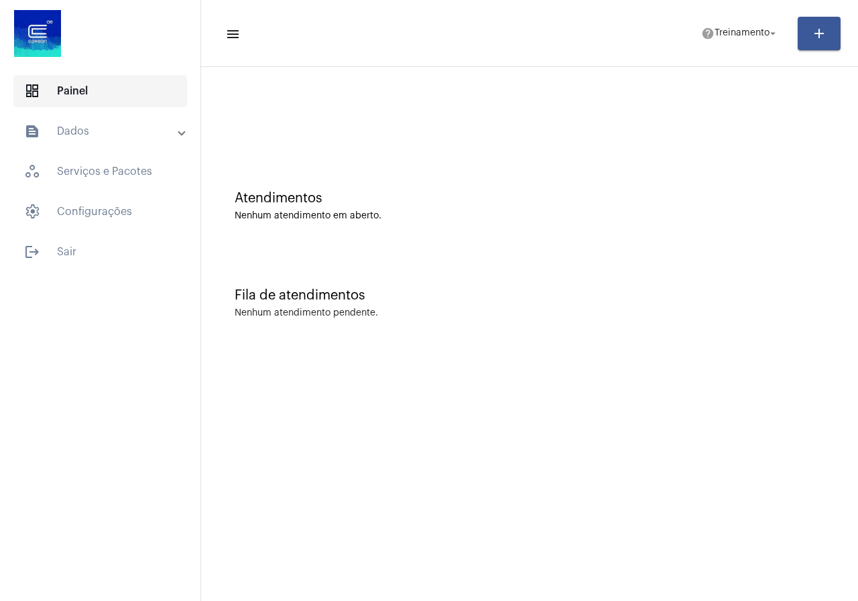
click at [80, 105] on span "dashboard Painel" at bounding box center [100, 91] width 174 height 32
click at [79, 120] on mat-expansion-panel-header "text_snippet_outlined Dados" at bounding box center [104, 131] width 192 height 32
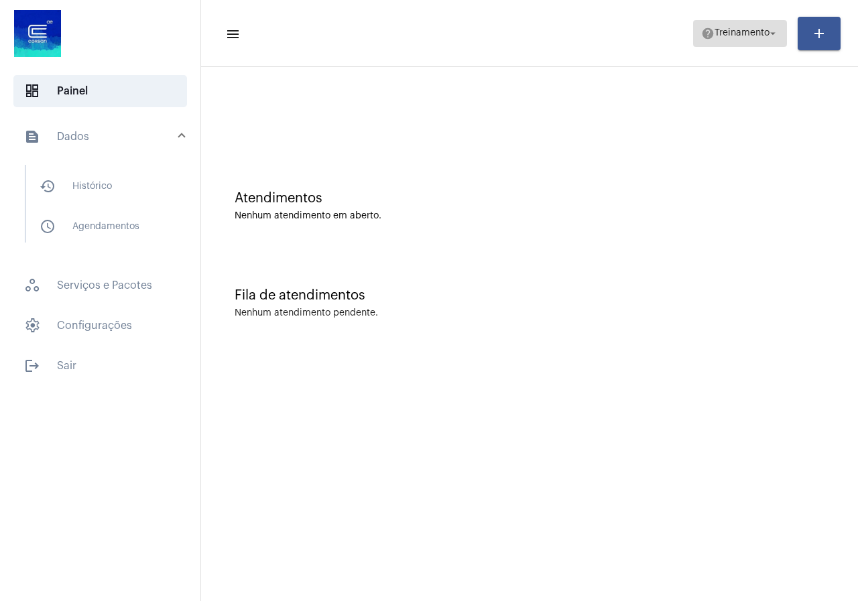
click at [724, 34] on span "Treinamento" at bounding box center [741, 33] width 55 height 9
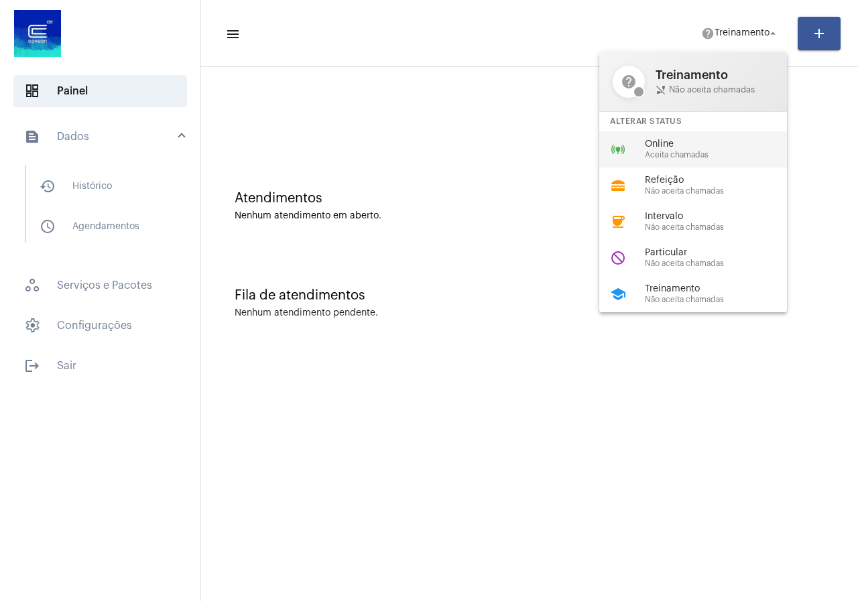
click at [676, 141] on span "Online" at bounding box center [721, 144] width 153 height 10
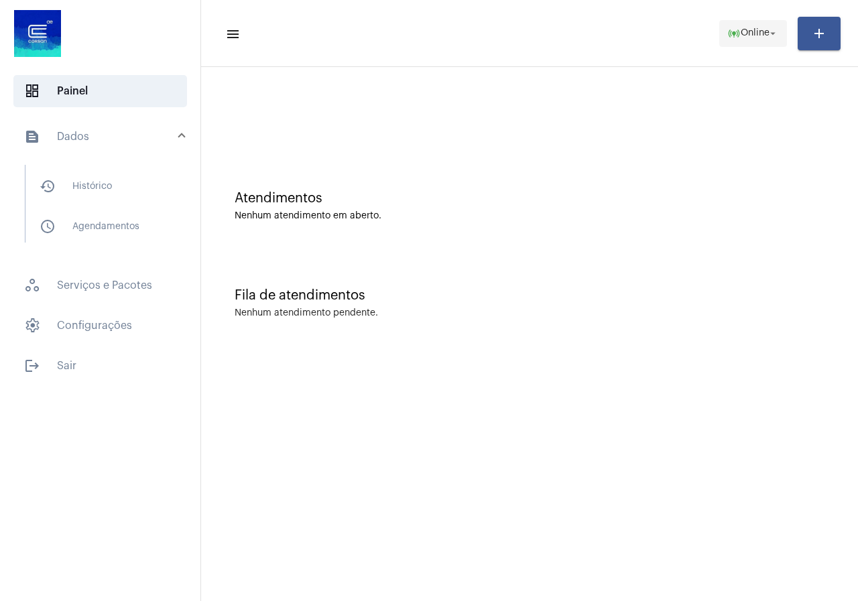
click at [760, 40] on span "online_prediction Online arrow_drop_down" at bounding box center [753, 33] width 52 height 24
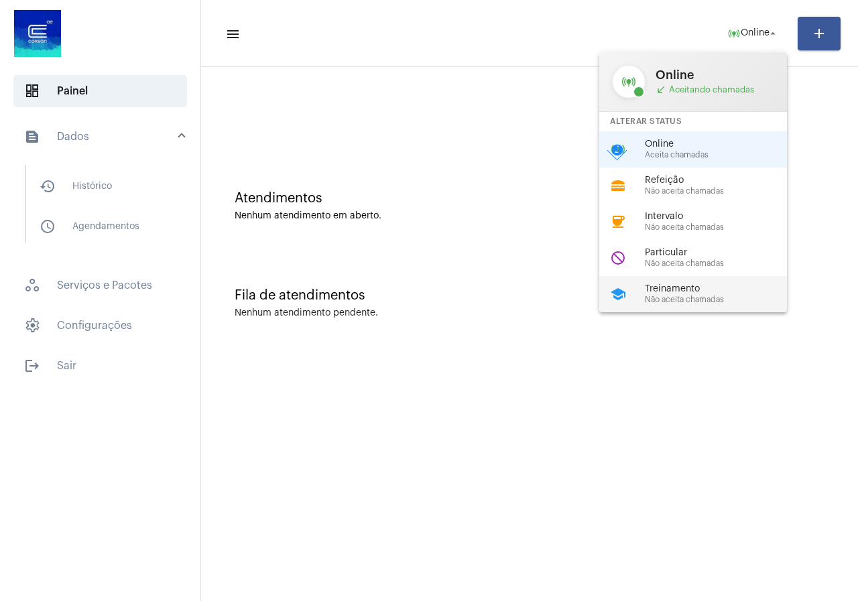
click at [637, 304] on div "school Treinamento Não aceita chamadas" at bounding box center [703, 294] width 209 height 36
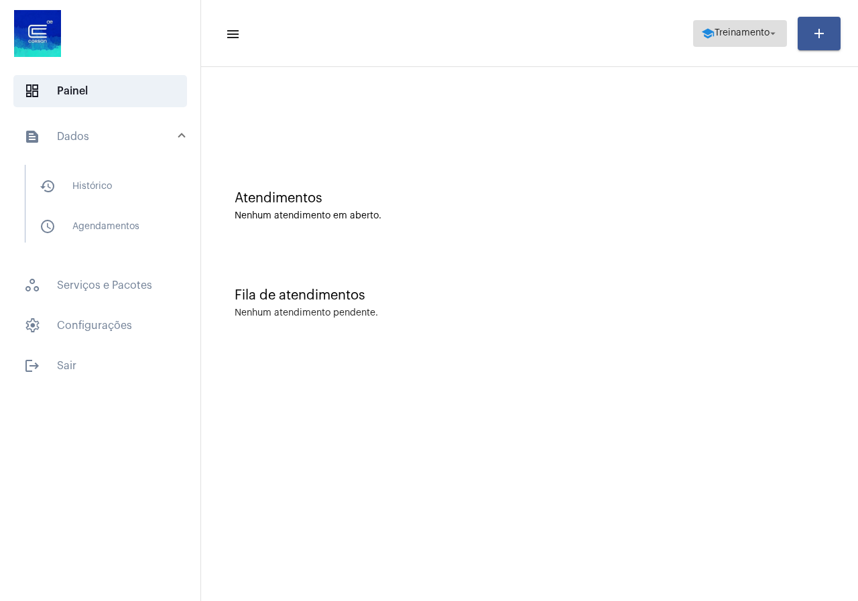
click at [744, 40] on span "school Treinamento arrow_drop_down" at bounding box center [740, 33] width 78 height 24
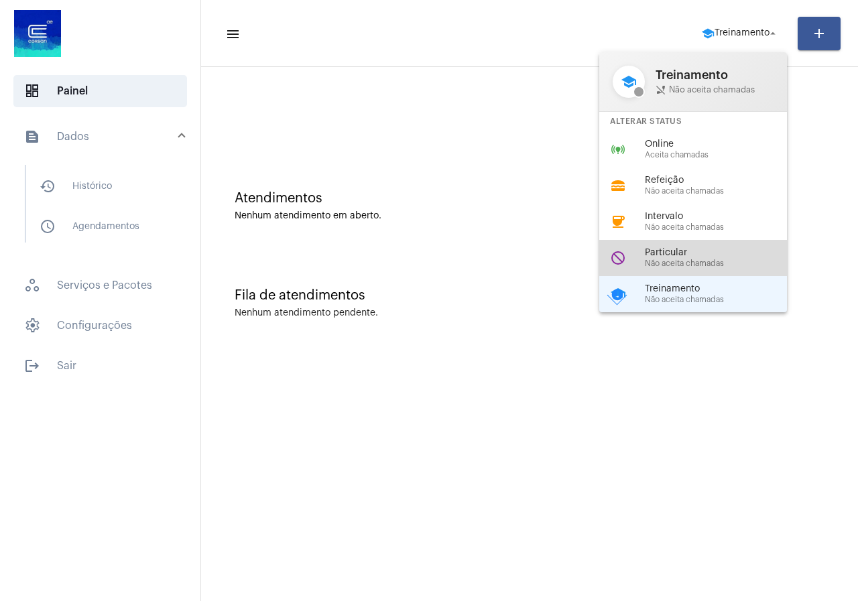
click at [708, 249] on span "Particular" at bounding box center [721, 253] width 153 height 10
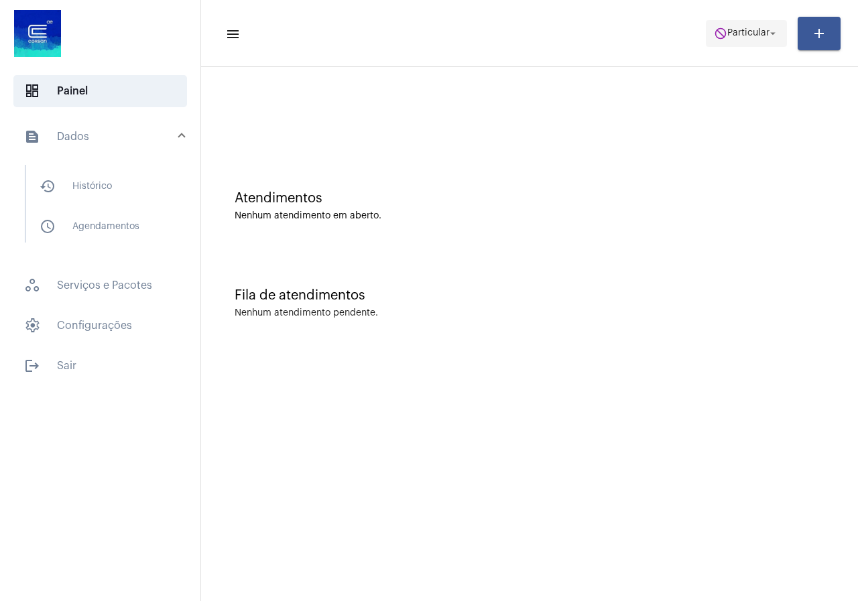
click at [727, 21] on span "do_not_disturb Particular arrow_drop_down" at bounding box center [746, 33] width 65 height 24
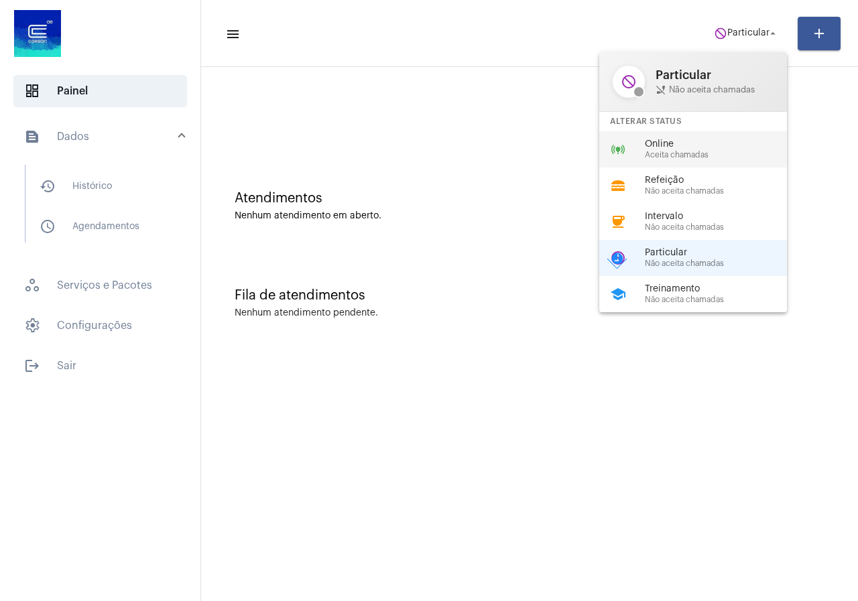
click at [690, 151] on span "Aceita chamadas" at bounding box center [721, 155] width 153 height 9
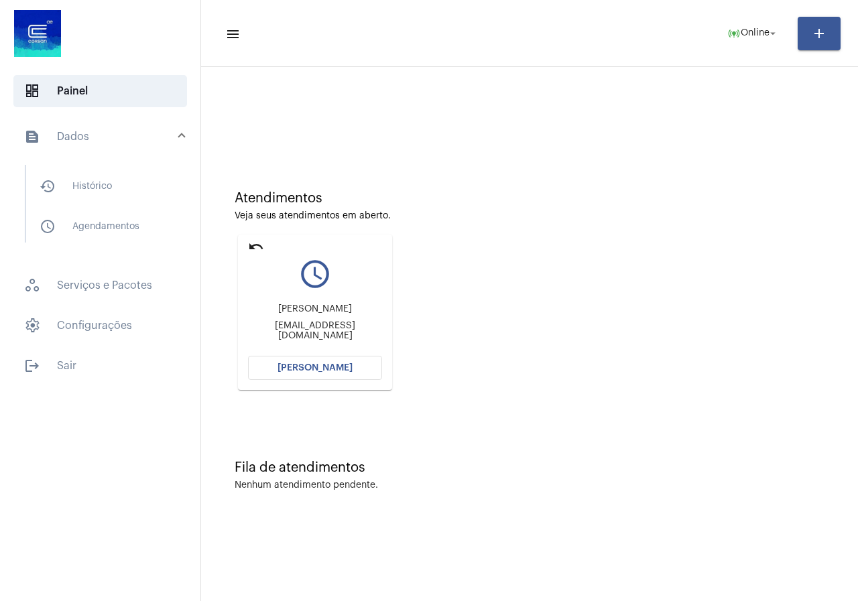
click at [338, 366] on span "[PERSON_NAME]" at bounding box center [314, 367] width 75 height 9
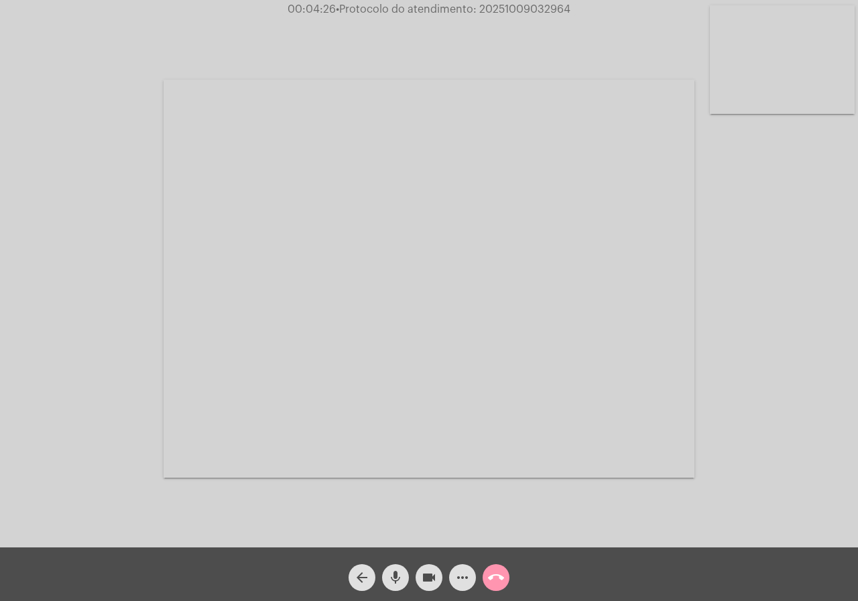
click at [467, 586] on mat-icon "more_horiz" at bounding box center [462, 578] width 16 height 16
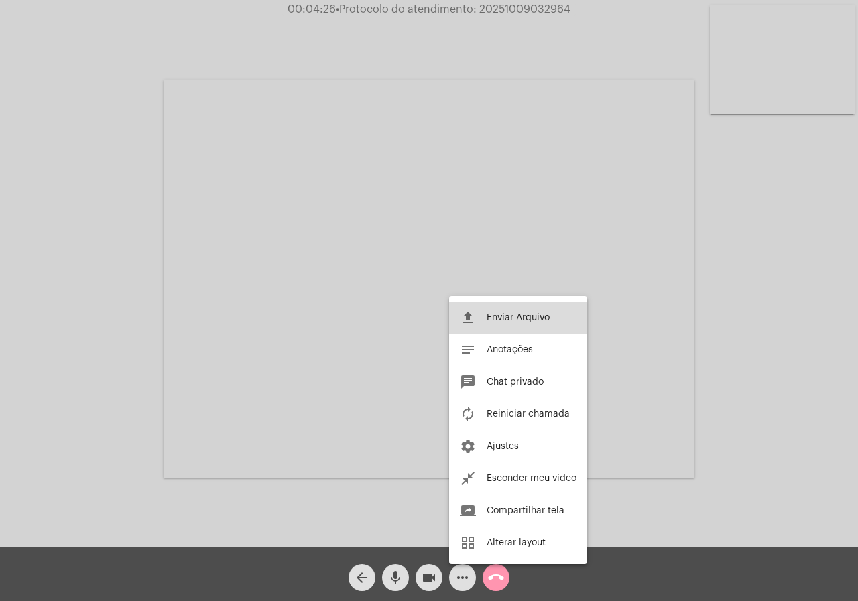
click at [504, 327] on button "file_upload Enviar Arquivo" at bounding box center [518, 318] width 138 height 32
click at [504, 327] on video at bounding box center [429, 279] width 531 height 398
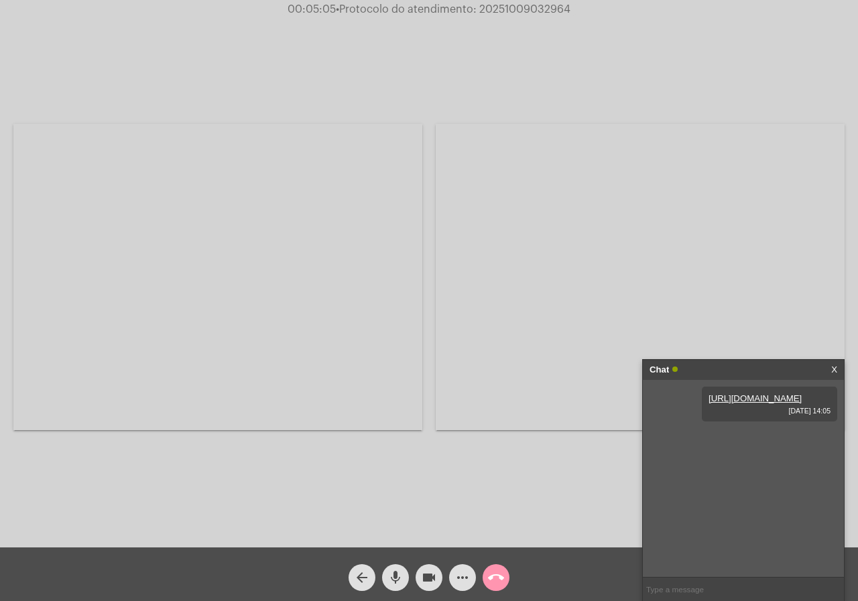
click at [513, 9] on span "• Protocolo do atendimento: 20251009032964" at bounding box center [453, 9] width 235 height 11
click at [493, 586] on mat-icon "call_end" at bounding box center [496, 578] width 16 height 16
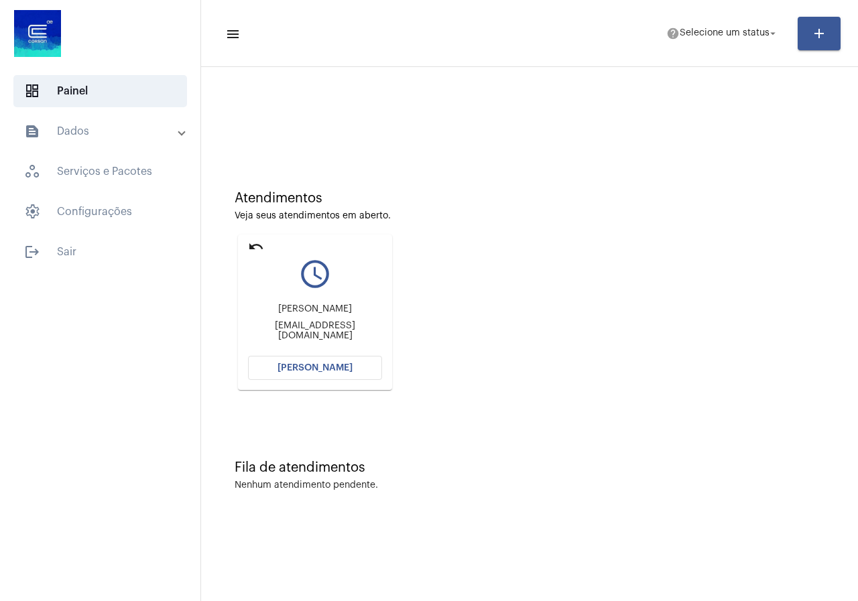
click at [107, 130] on mat-panel-title "text_snippet_outlined Dados" at bounding box center [101, 131] width 155 height 16
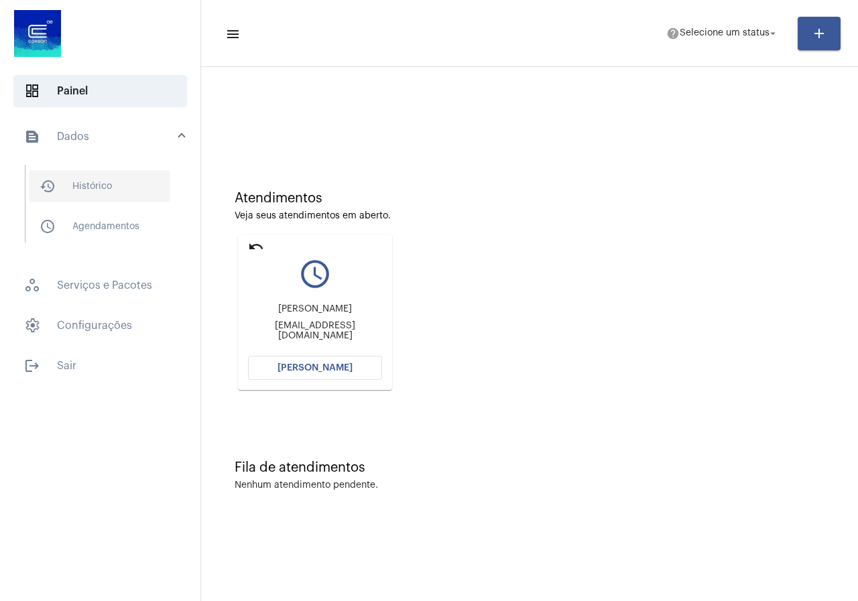
click at [93, 186] on span "history_outlined Histórico" at bounding box center [99, 186] width 141 height 32
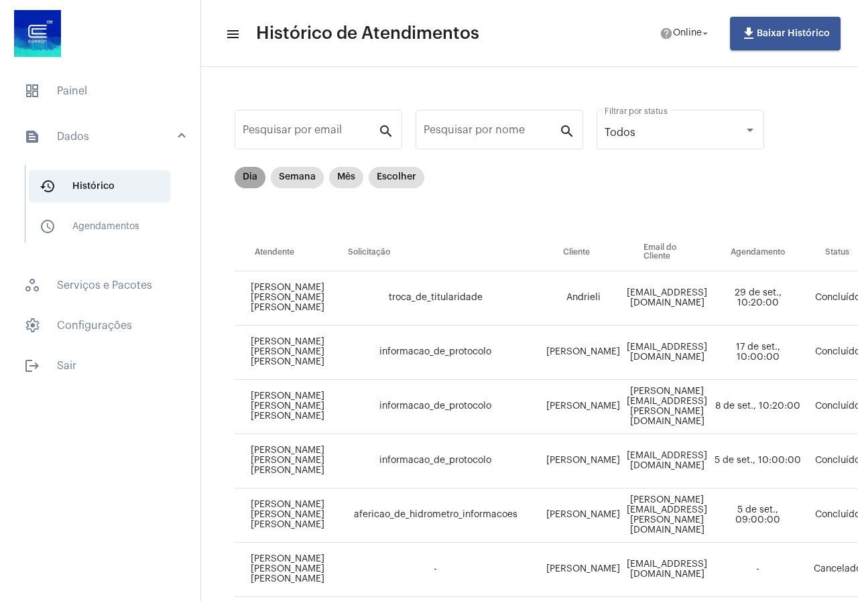
click at [241, 171] on mat-chip "Dia" at bounding box center [250, 177] width 31 height 21
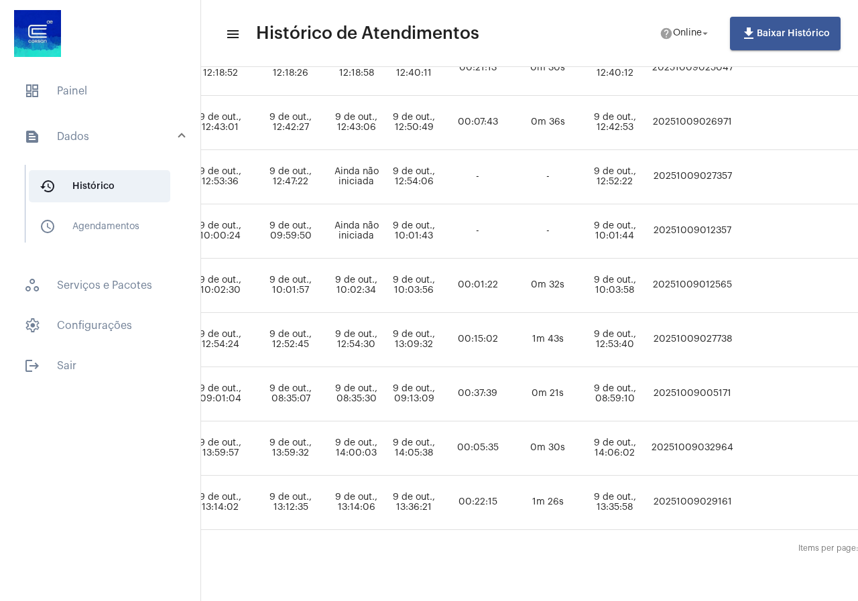
scroll to position [348, 590]
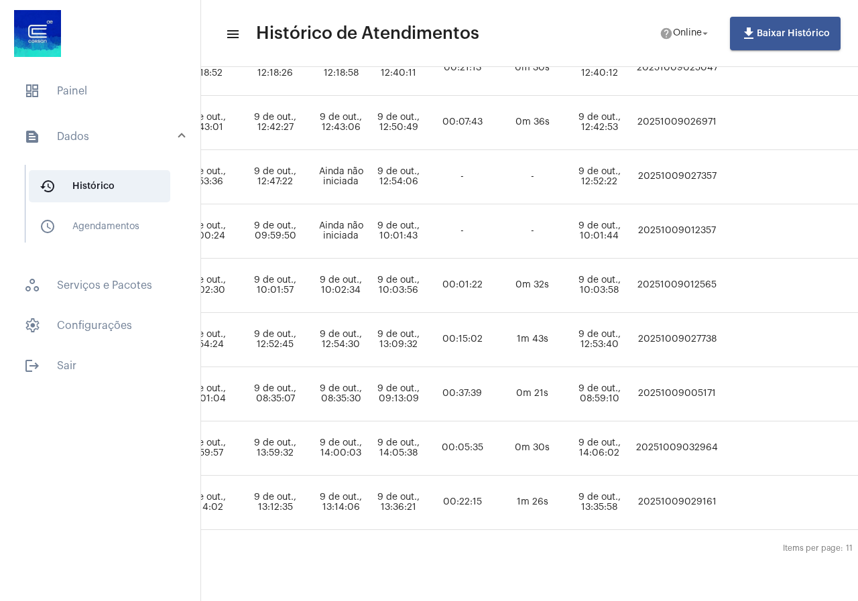
click at [682, 445] on td "20251009032964" at bounding box center [677, 449] width 88 height 54
click at [681, 438] on td "20251009032964" at bounding box center [677, 449] width 88 height 54
copy td "20251009032964"
click at [92, 98] on span "dashboard Painel" at bounding box center [100, 91] width 174 height 32
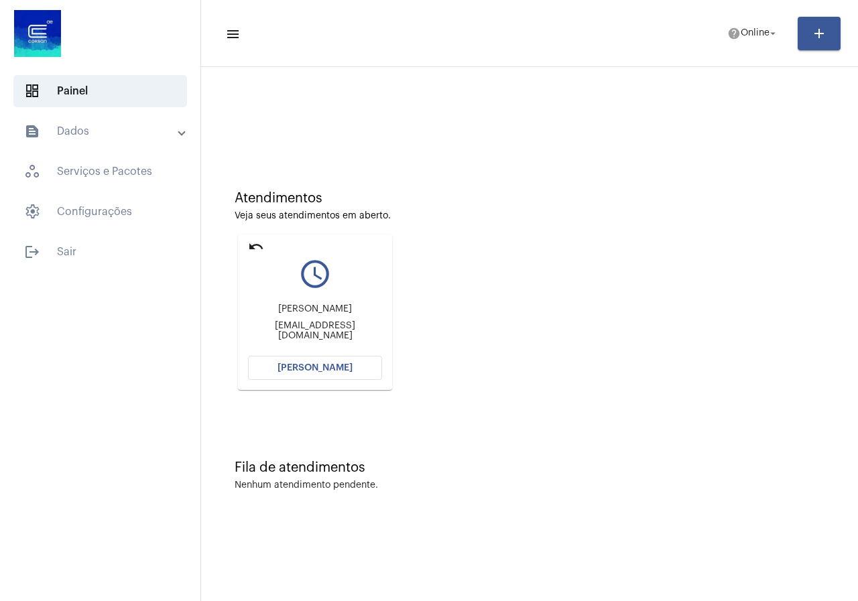
click at [328, 378] on button "[PERSON_NAME]" at bounding box center [315, 368] width 134 height 24
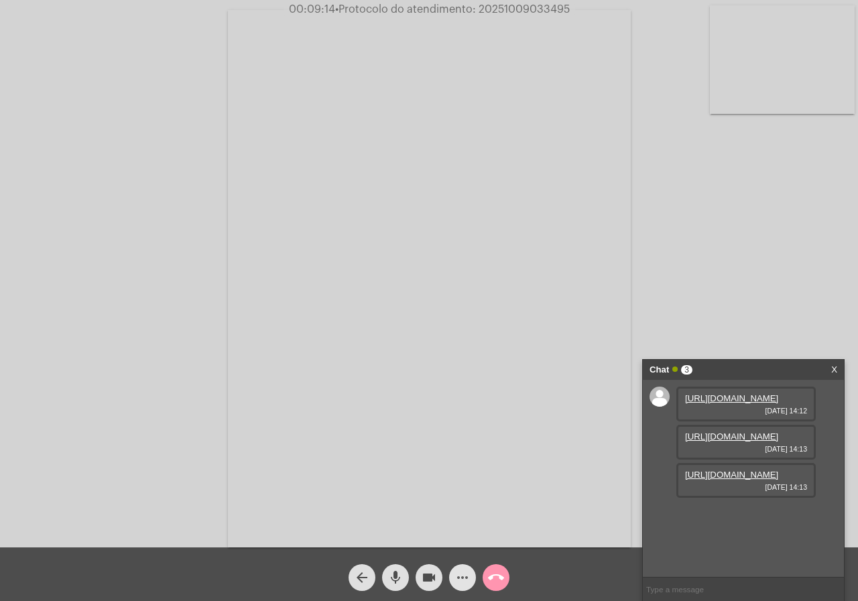
click at [464, 566] on span "more_horiz" at bounding box center [462, 577] width 16 height 27
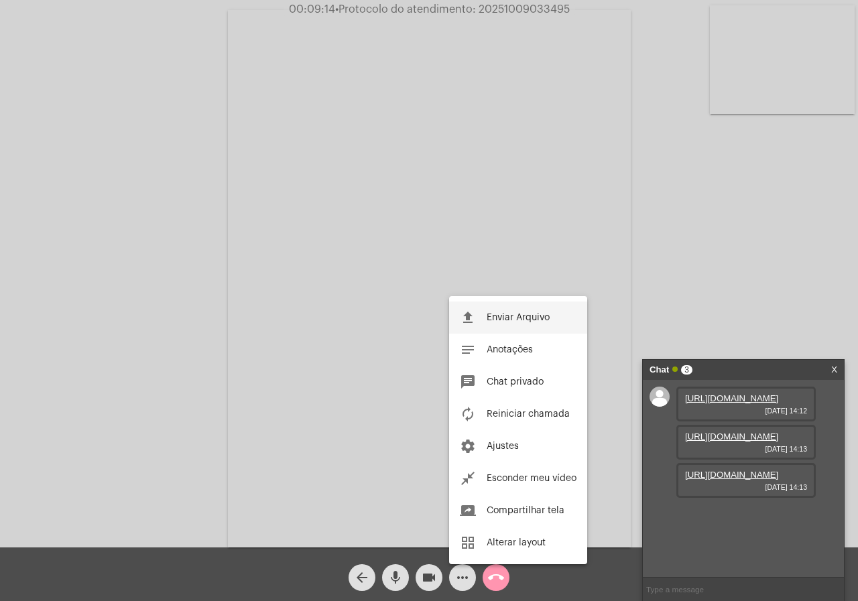
click at [520, 312] on button "file_upload Enviar Arquivo" at bounding box center [518, 318] width 138 height 32
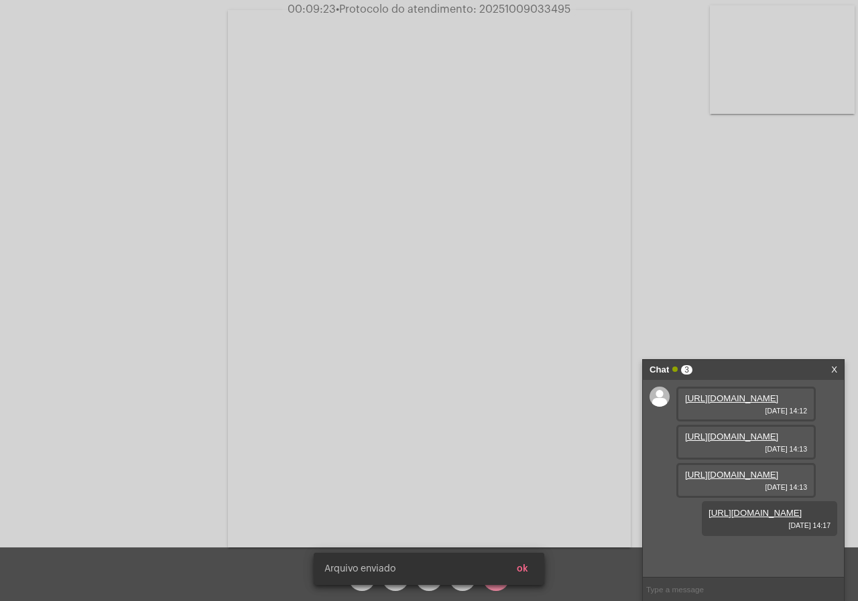
scroll to position [80, 0]
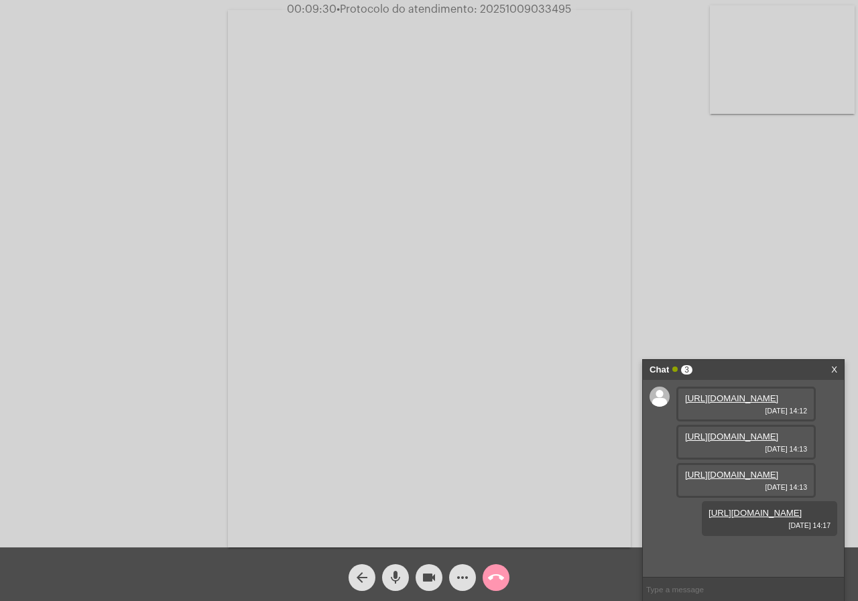
click at [513, 7] on span "• Protocolo do atendimento: 20251009033495" at bounding box center [453, 9] width 235 height 11
copy span "20251009033495"
click at [732, 275] on div "Acessando Câmera e Microfone..." at bounding box center [428, 277] width 855 height 548
click at [485, 580] on button "call_end" at bounding box center [496, 577] width 27 height 27
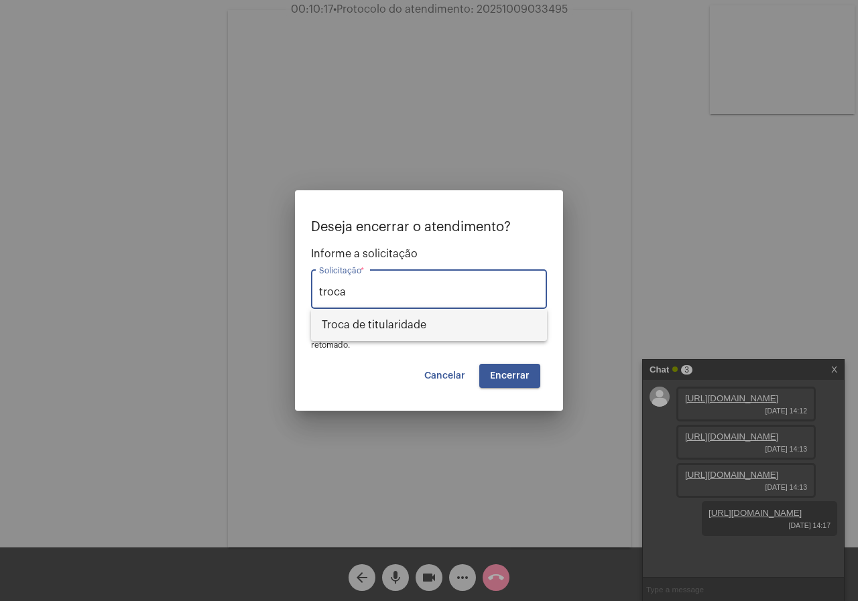
click at [334, 330] on span "Troca de titularidade" at bounding box center [429, 325] width 214 height 32
type input "Troca de titularidade"
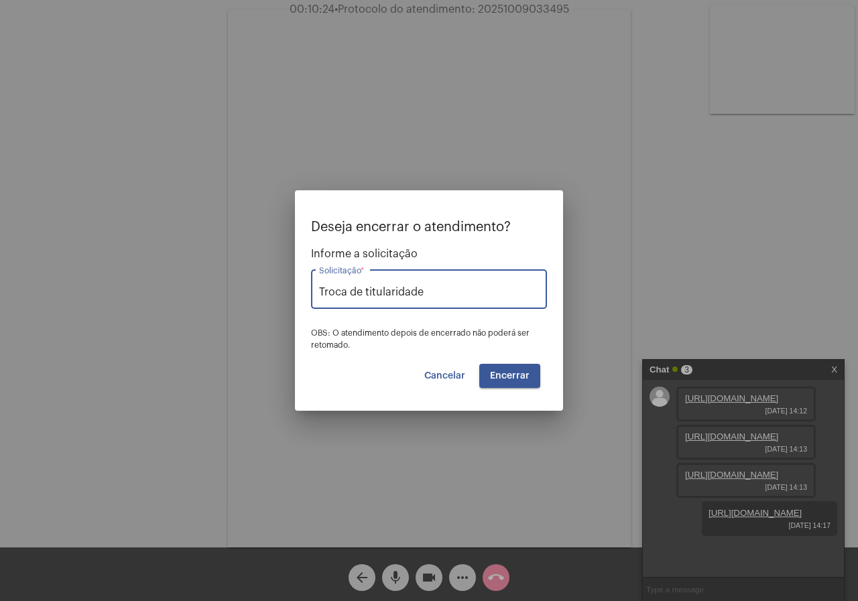
click at [498, 373] on span "Encerrar" at bounding box center [510, 375] width 40 height 9
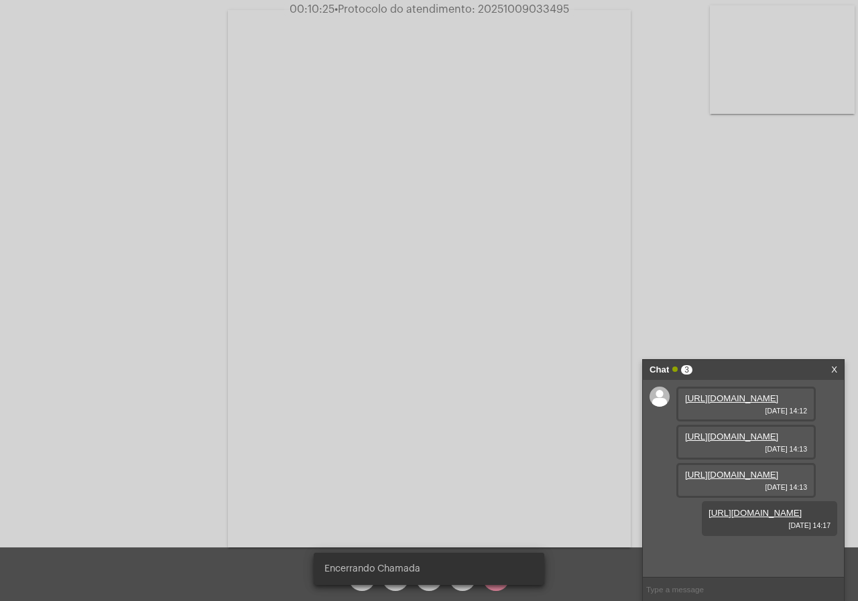
click at [498, 373] on video at bounding box center [429, 278] width 403 height 537
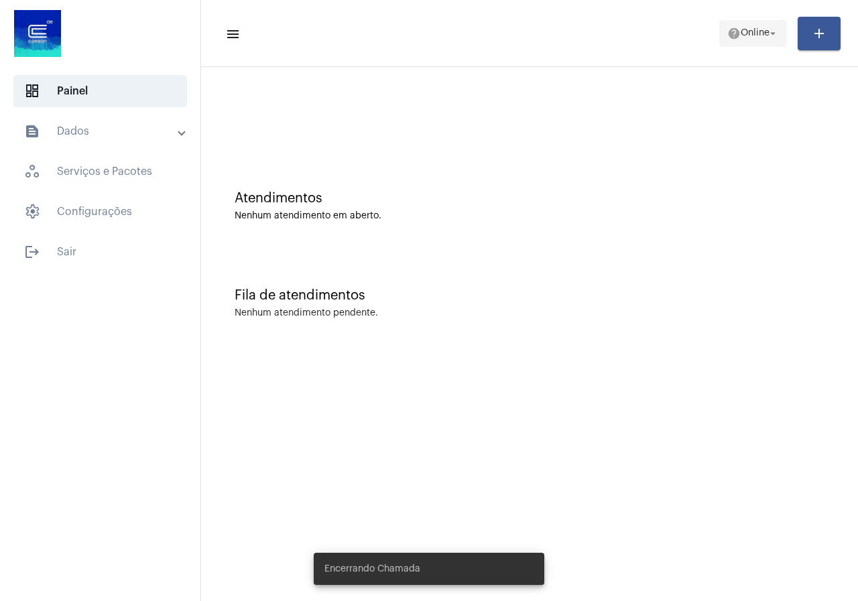
click at [742, 36] on span "Online" at bounding box center [755, 33] width 29 height 9
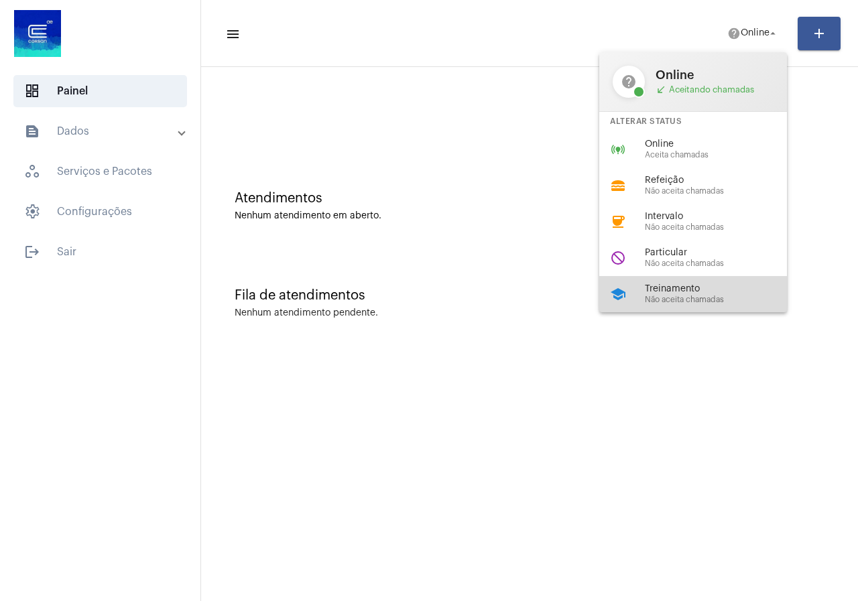
click at [695, 289] on span "Treinamento" at bounding box center [721, 289] width 153 height 10
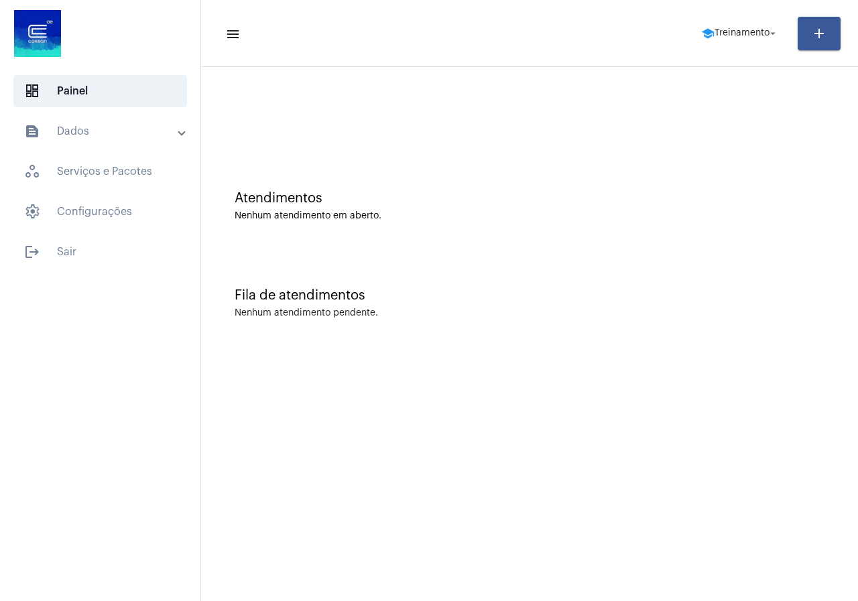
click at [84, 121] on mat-expansion-panel-header "text_snippet_outlined Dados" at bounding box center [104, 131] width 192 height 32
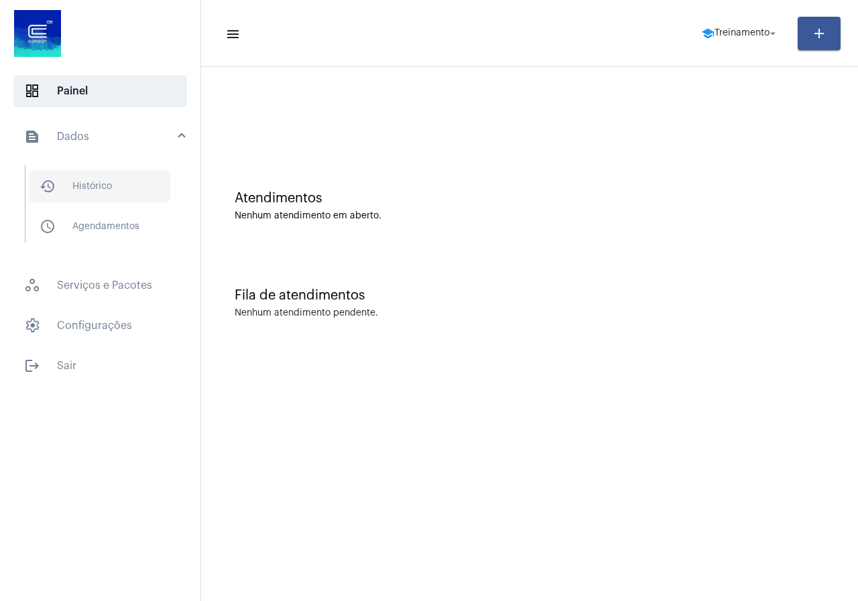
click at [78, 193] on span "history_outlined Histórico" at bounding box center [99, 186] width 141 height 32
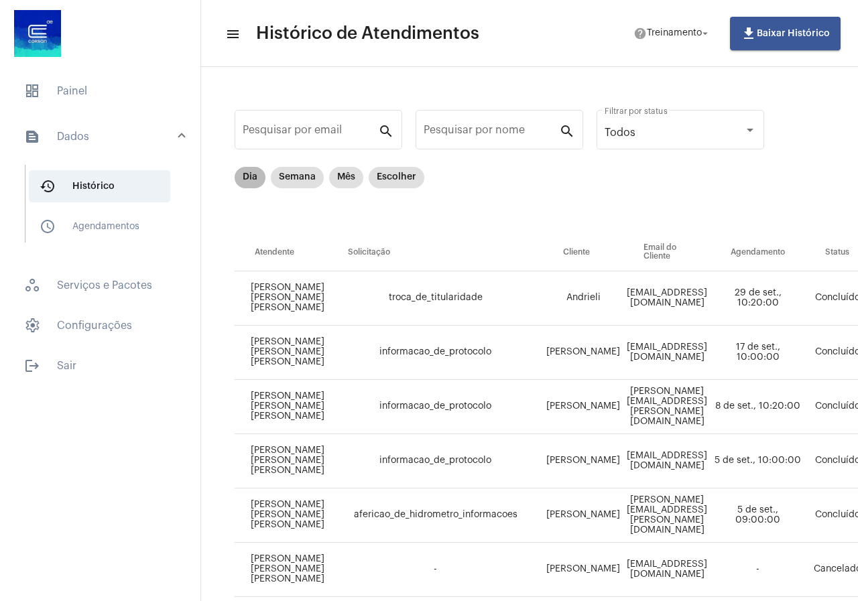
click at [236, 168] on div "Dia Semana Mês Escolher" at bounding box center [329, 177] width 195 height 27
click at [236, 170] on div "Dia Semana Mês Escolher" at bounding box center [329, 177] width 195 height 27
click at [249, 174] on mat-chip "Dia" at bounding box center [250, 177] width 31 height 21
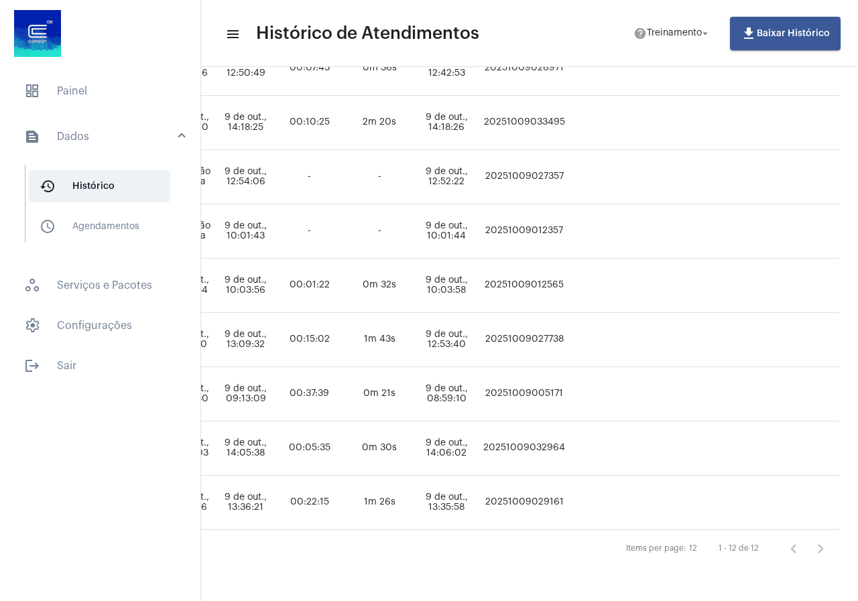
scroll to position [403, 783]
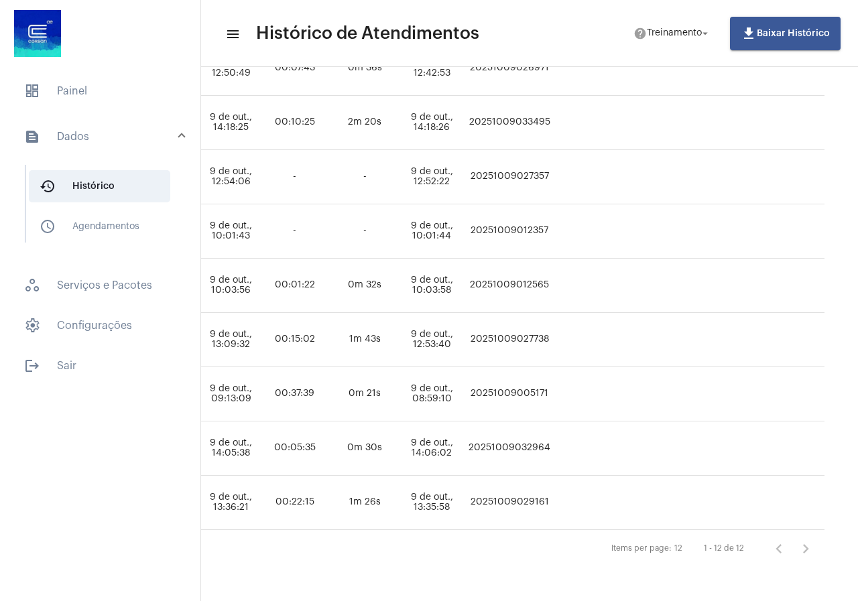
click at [489, 111] on td "20251009033495" at bounding box center [509, 123] width 88 height 54
copy td "20251009033495"
click at [64, 83] on span "dashboard Painel" at bounding box center [100, 91] width 174 height 32
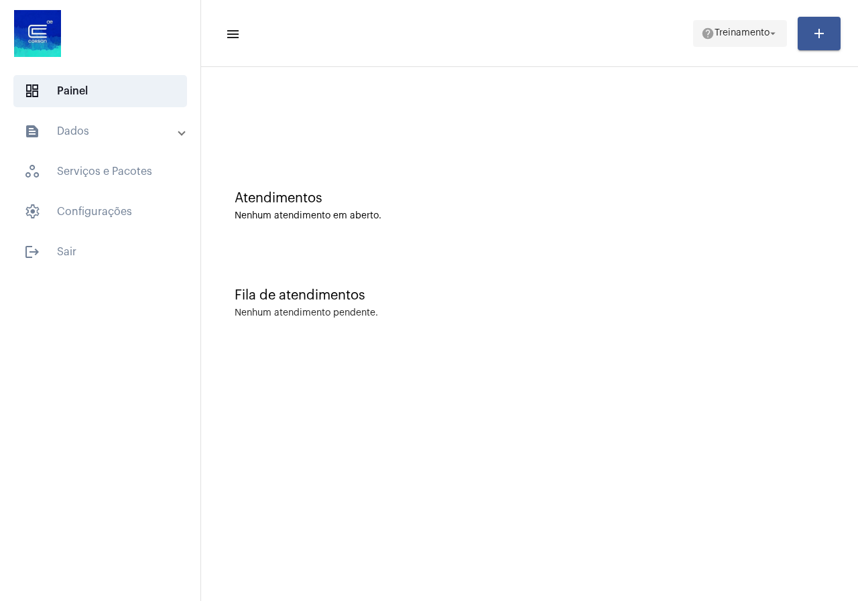
click at [767, 21] on span "help Treinamento arrow_drop_down" at bounding box center [740, 33] width 78 height 24
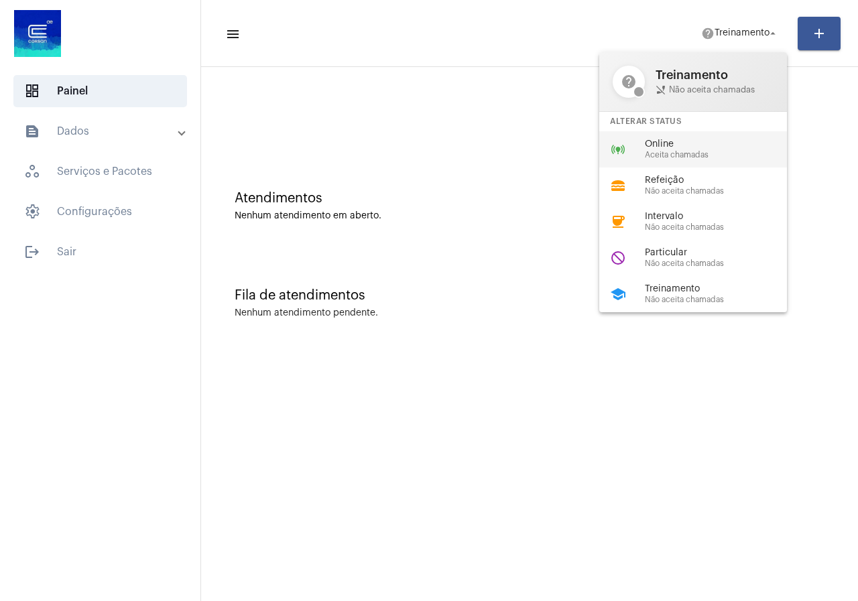
click at [661, 143] on span "Online" at bounding box center [721, 144] width 153 height 10
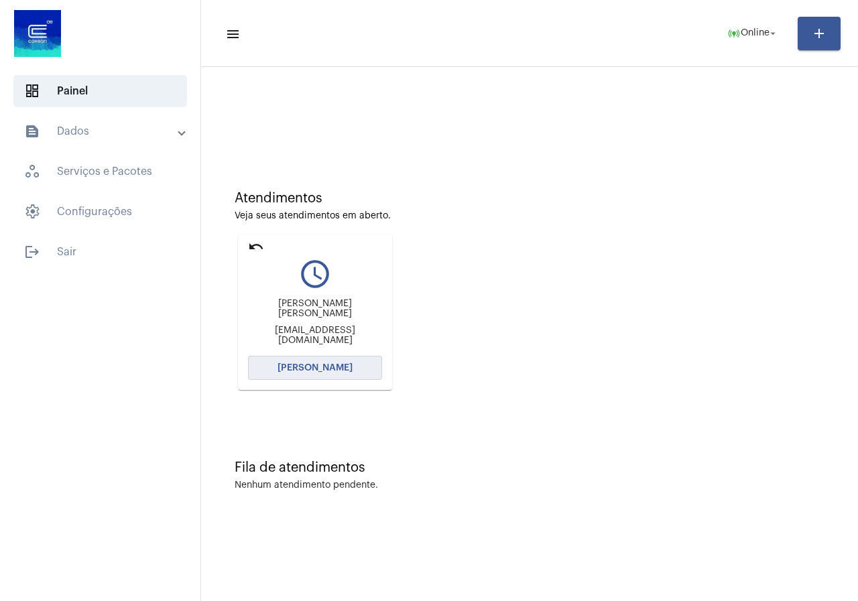
click at [296, 367] on span "[PERSON_NAME]" at bounding box center [314, 367] width 75 height 9
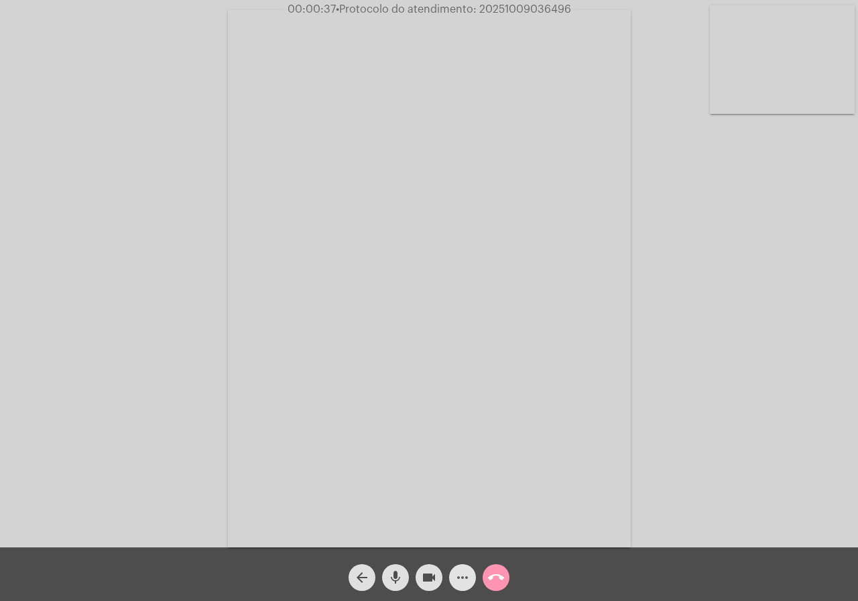
click at [464, 584] on mat-icon "more_horiz" at bounding box center [462, 578] width 16 height 16
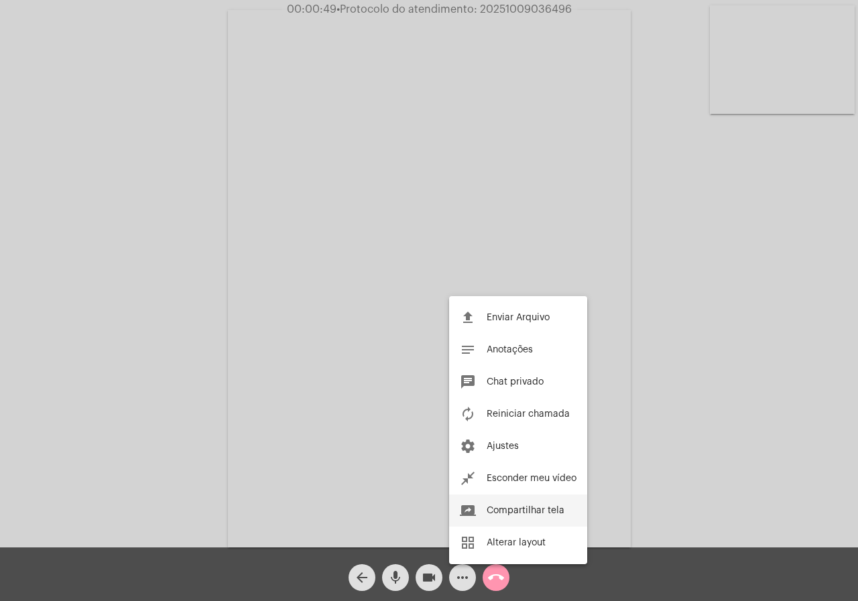
click at [518, 504] on button "screen_share Compartilhar tela" at bounding box center [518, 511] width 138 height 32
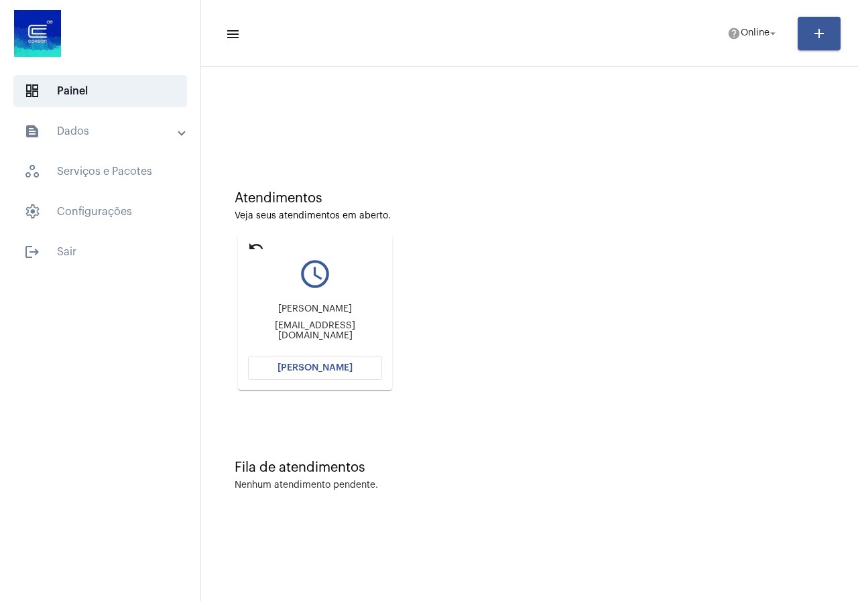
click at [255, 239] on mat-icon "undo" at bounding box center [256, 247] width 16 height 16
click at [256, 251] on mat-icon "undo" at bounding box center [256, 247] width 16 height 16
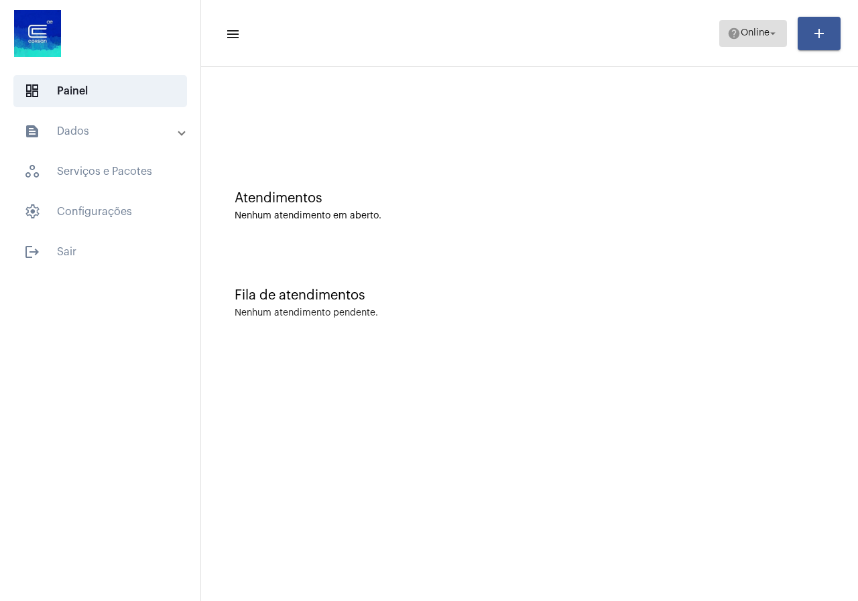
click at [738, 45] on span "help Online arrow_drop_down" at bounding box center [753, 33] width 52 height 24
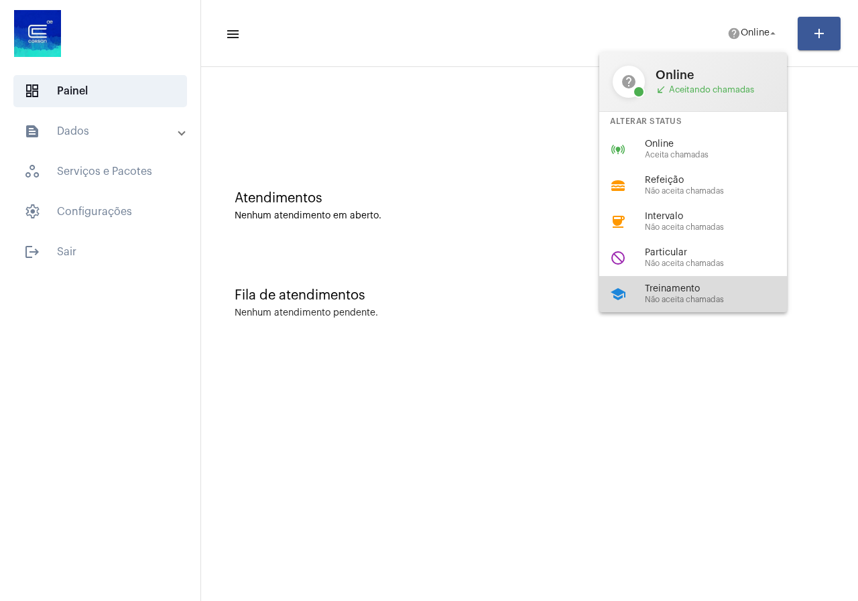
click at [690, 280] on div "school Treinamento Não aceita chamadas" at bounding box center [703, 294] width 209 height 36
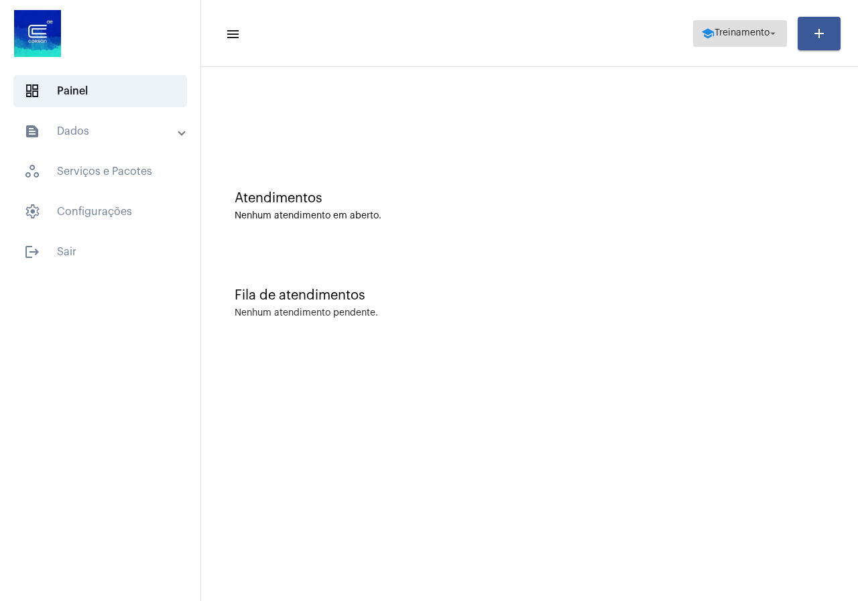
click at [757, 38] on span "school Treinamento arrow_drop_down" at bounding box center [740, 33] width 78 height 24
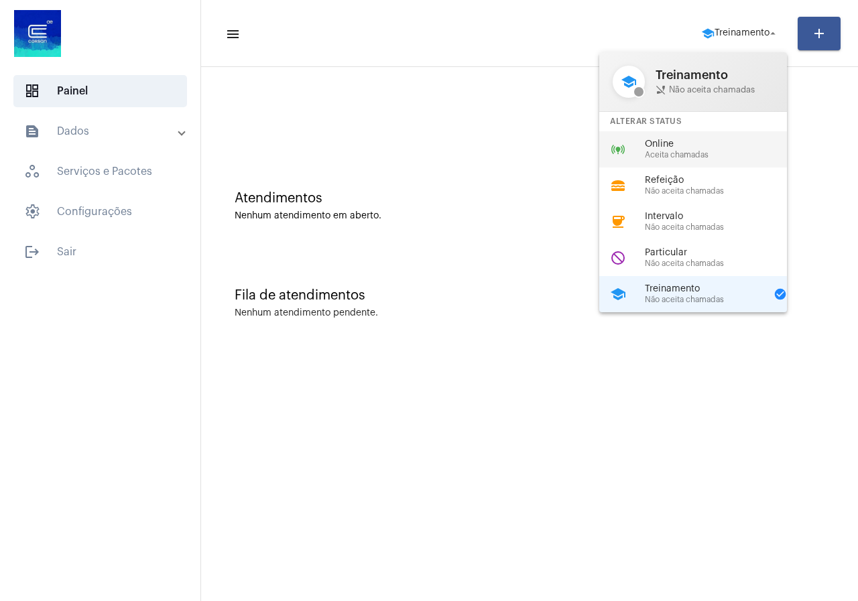
click at [663, 154] on span "Aceita chamadas" at bounding box center [721, 155] width 153 height 9
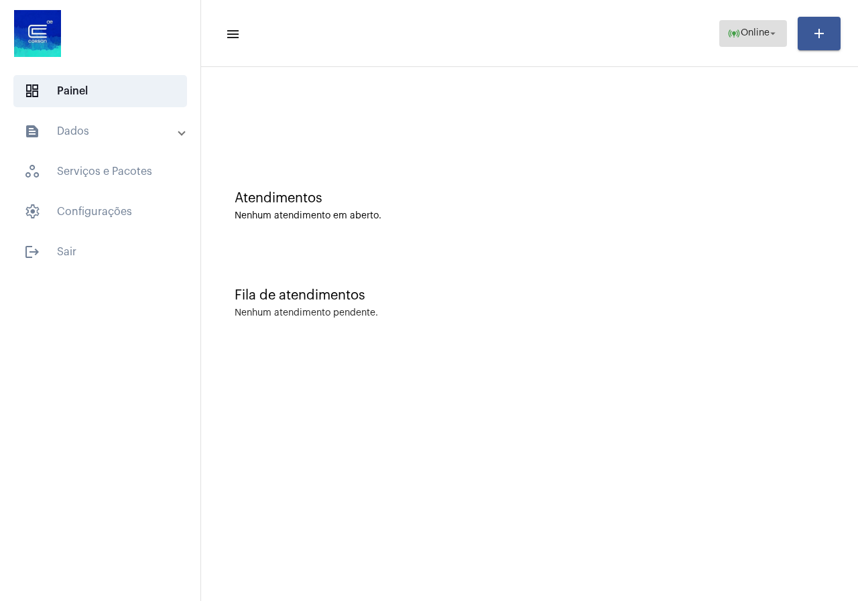
click at [775, 39] on mat-icon "arrow_drop_down" at bounding box center [773, 33] width 12 height 12
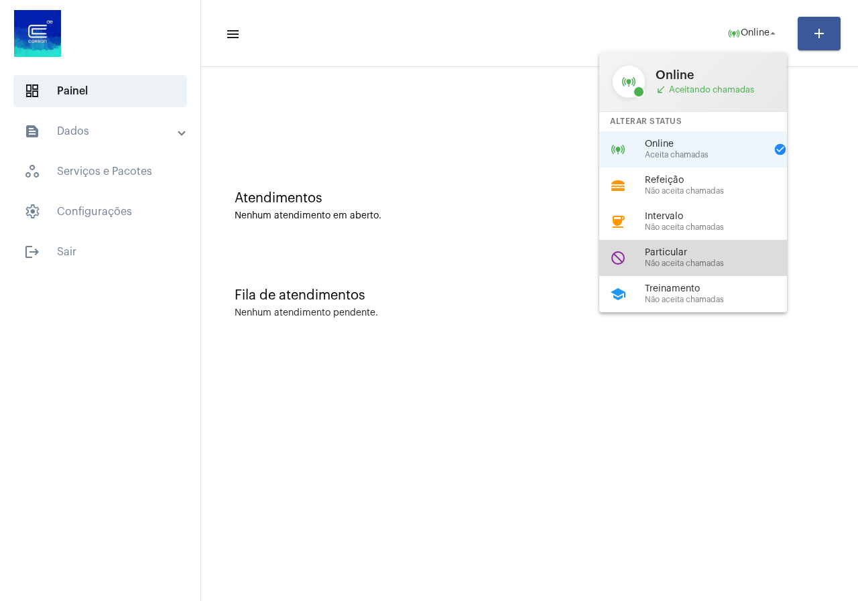
click at [709, 257] on span "Particular" at bounding box center [721, 253] width 153 height 10
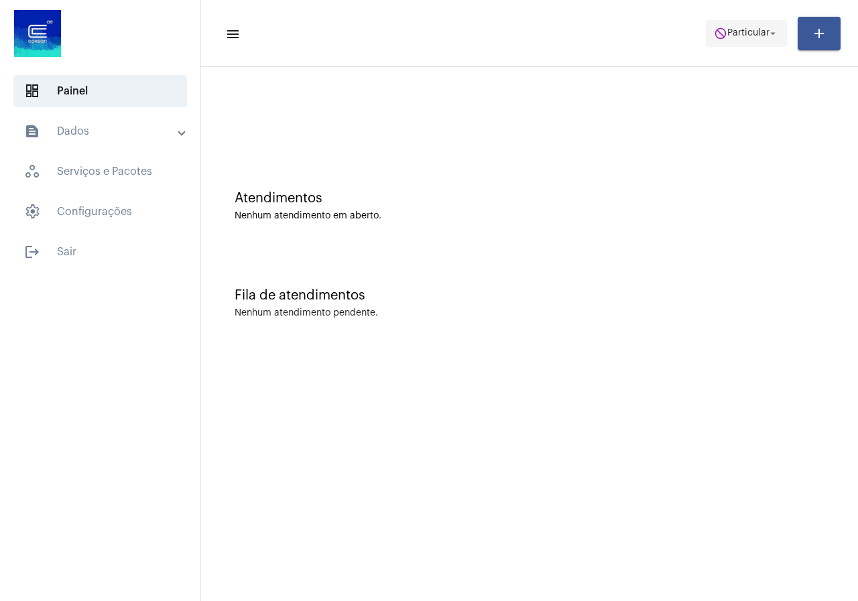
click at [736, 33] on span "Particular" at bounding box center [748, 33] width 42 height 9
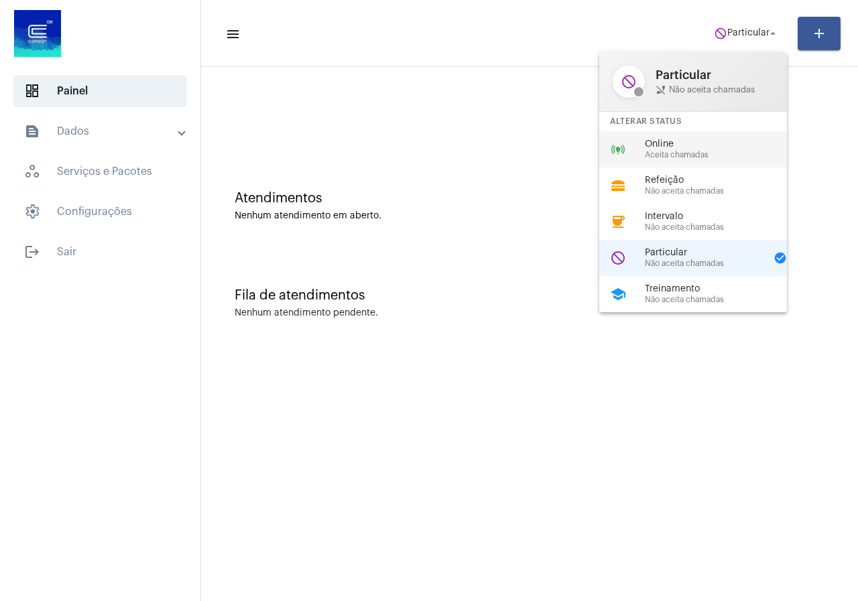
click at [688, 149] on span "Online" at bounding box center [721, 144] width 153 height 10
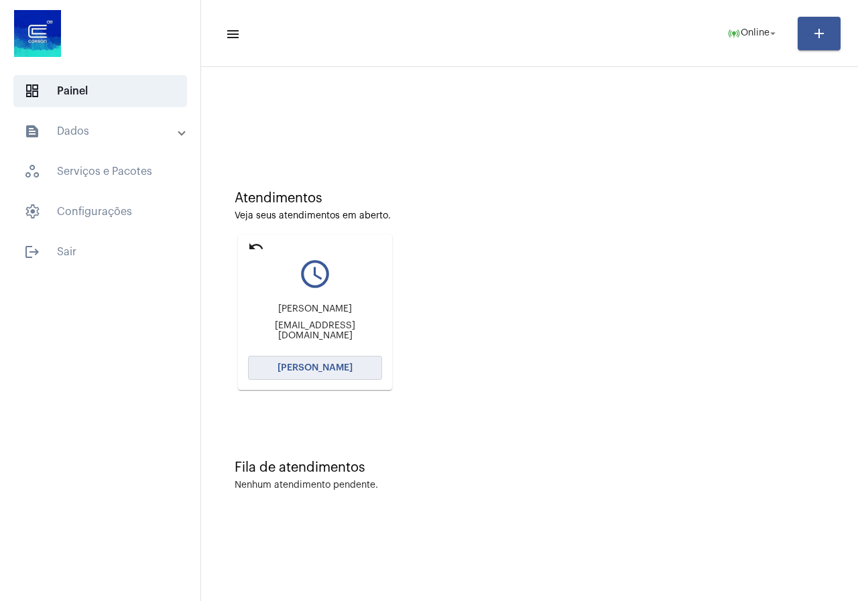
click at [342, 364] on span "[PERSON_NAME]" at bounding box center [314, 367] width 75 height 9
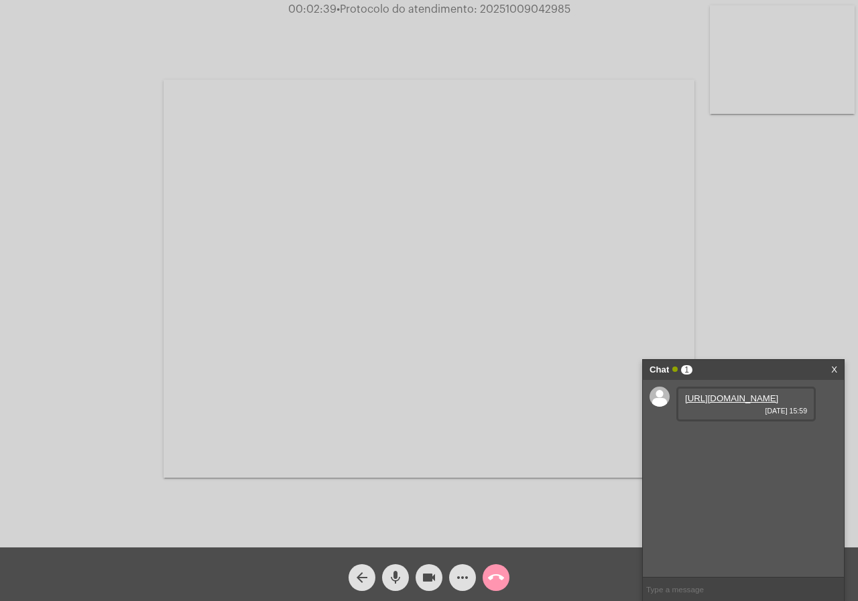
click at [735, 403] on link "[URL][DOMAIN_NAME]" at bounding box center [731, 398] width 93 height 10
click at [747, 442] on link "[URL][DOMAIN_NAME]" at bounding box center [731, 437] width 93 height 10
click at [749, 480] on link "[URL][DOMAIN_NAME]" at bounding box center [731, 475] width 93 height 10
click at [457, 577] on mat-icon "more_horiz" at bounding box center [462, 578] width 16 height 16
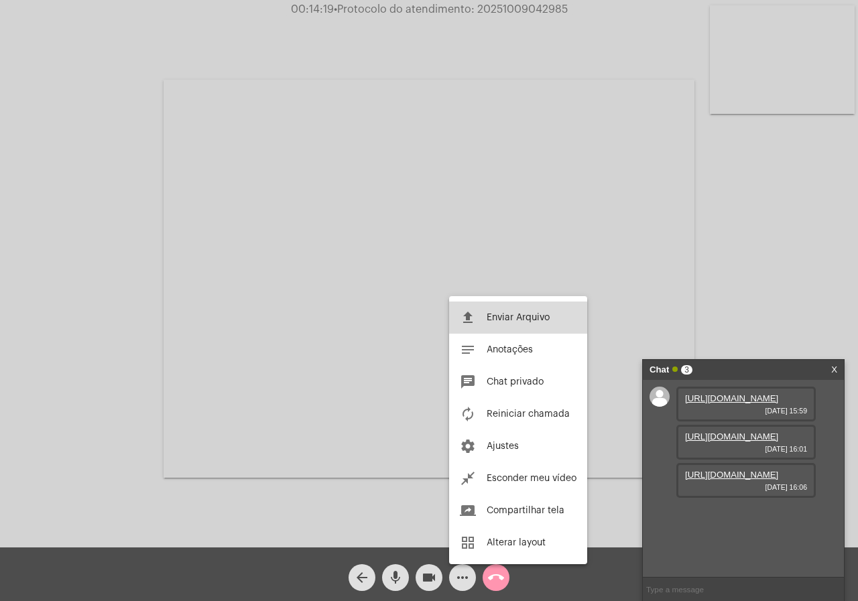
click at [511, 326] on button "file_upload Enviar Arquivo" at bounding box center [518, 318] width 138 height 32
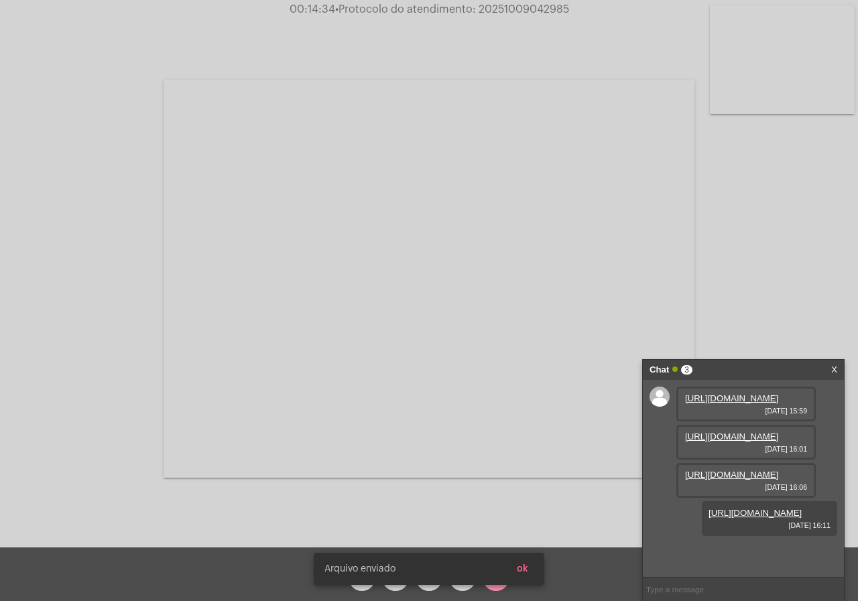
scroll to position [80, 0]
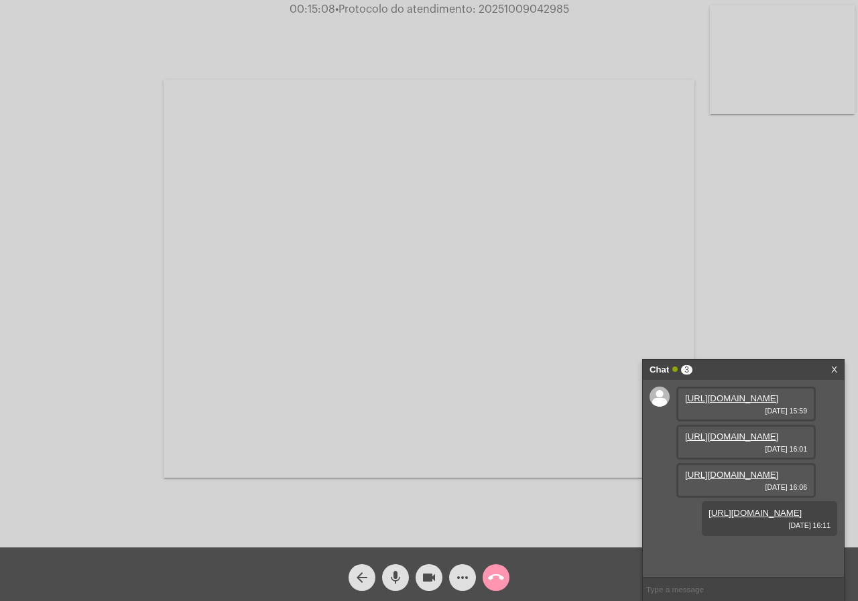
click at [462, 571] on mat-icon "more_horiz" at bounding box center [462, 578] width 16 height 16
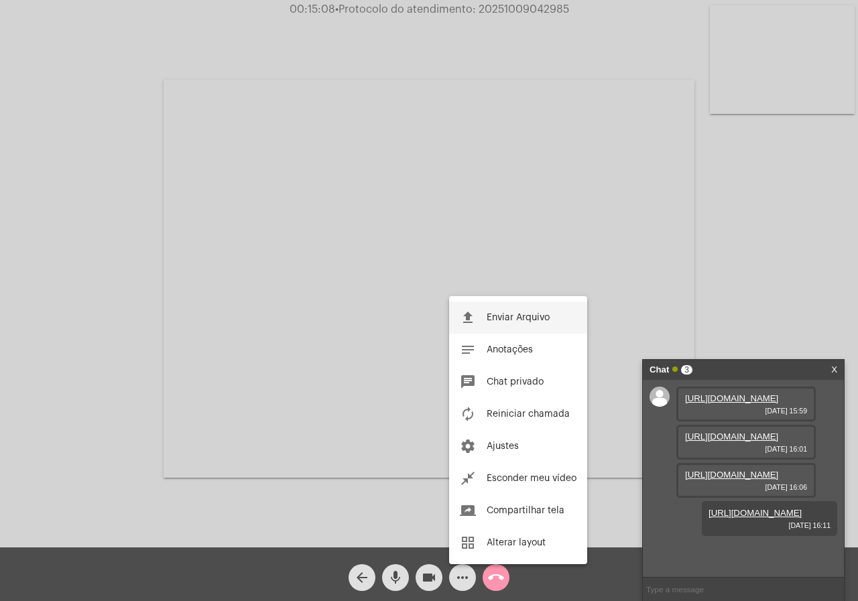
click at [485, 320] on button "file_upload Enviar Arquivo" at bounding box center [518, 318] width 138 height 32
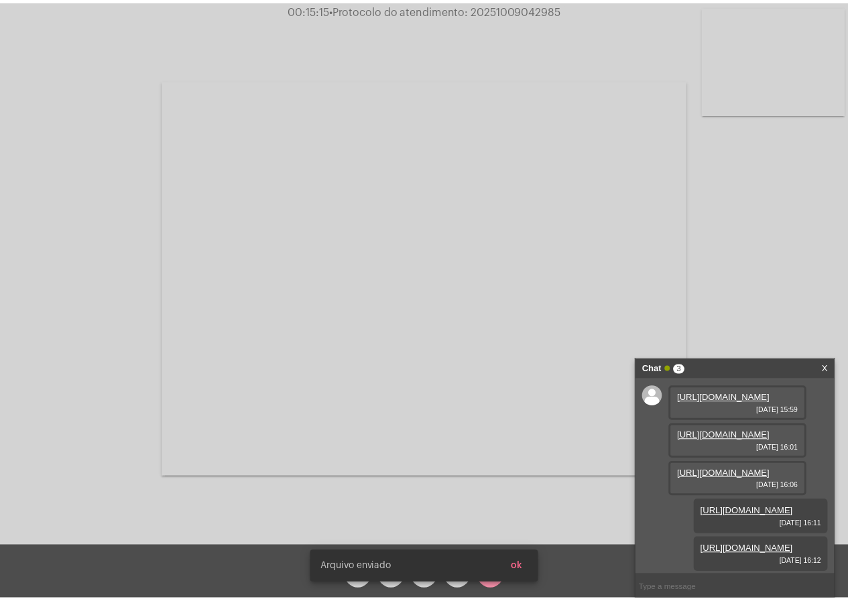
scroll to position [148, 0]
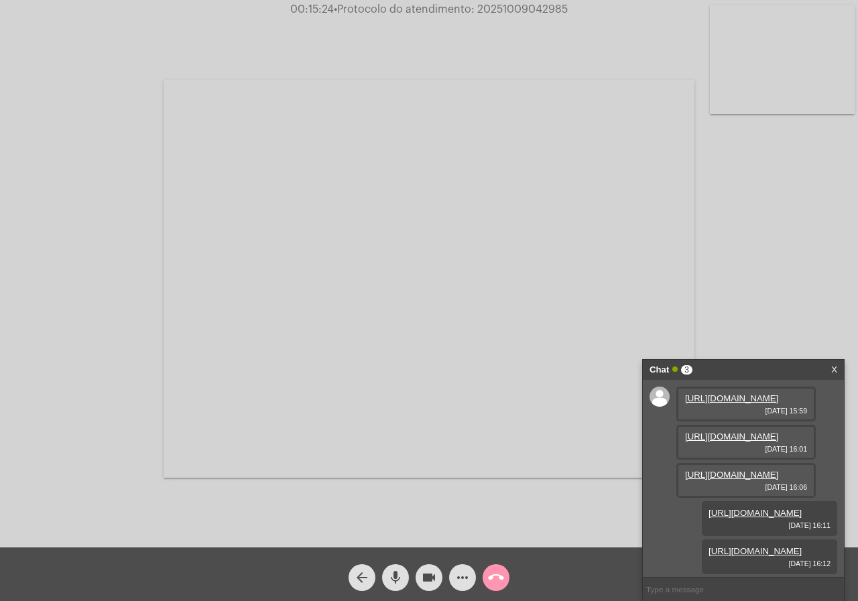
click at [501, 7] on span "• Protocolo do atendimento: 20251009042985" at bounding box center [451, 9] width 234 height 11
copy span "20251009042985"
click at [497, 587] on span "call_end" at bounding box center [496, 577] width 16 height 27
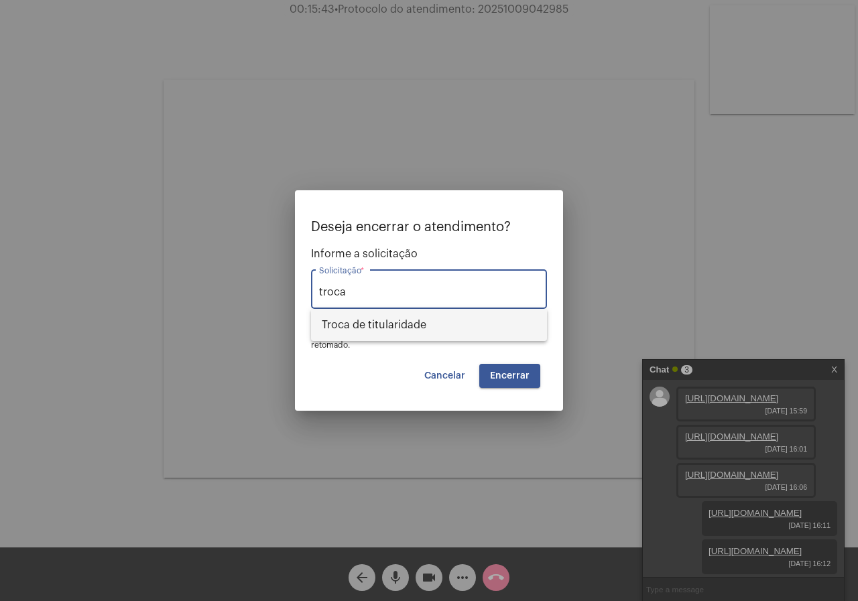
click at [378, 313] on span "Troca de titularidade" at bounding box center [429, 325] width 214 height 32
type input "Troca de titularidade"
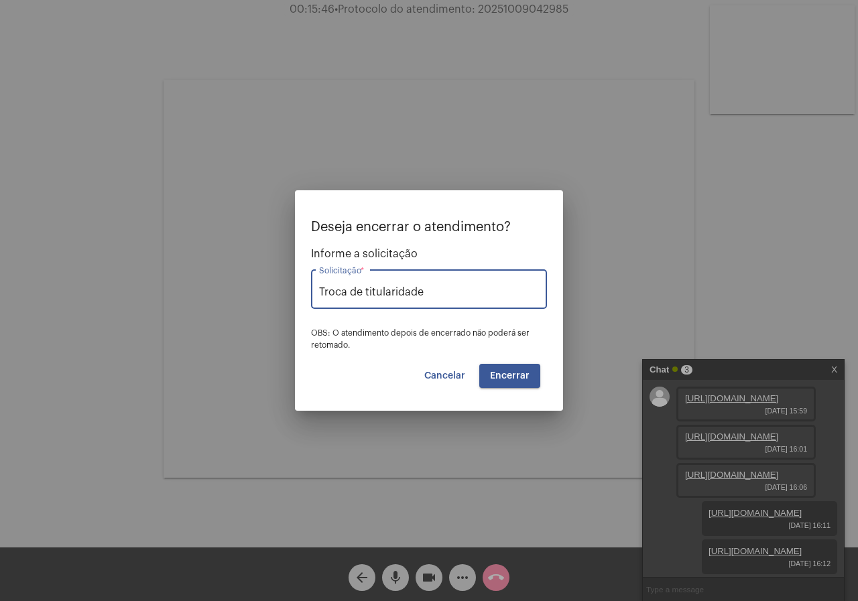
click at [485, 371] on button "Encerrar" at bounding box center [509, 376] width 61 height 24
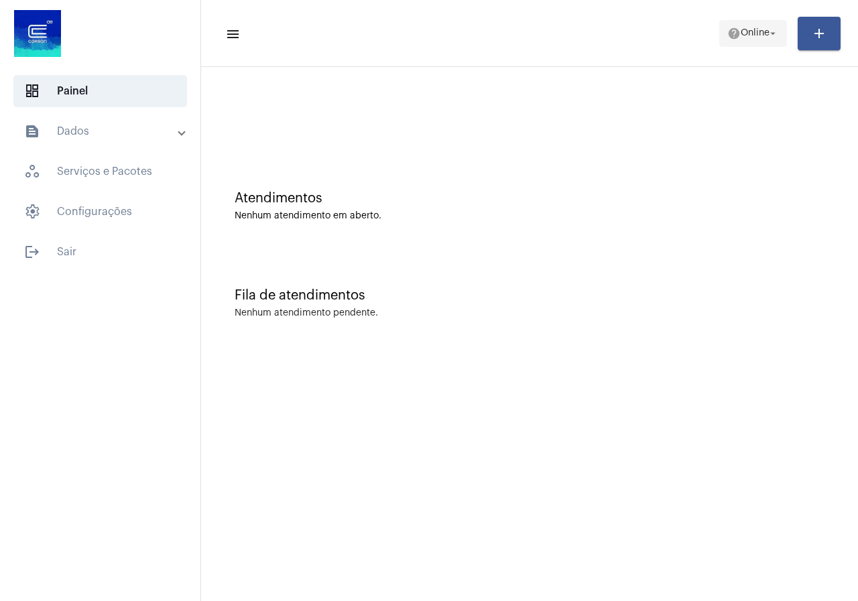
click at [747, 43] on span "help Online arrow_drop_down" at bounding box center [753, 33] width 52 height 24
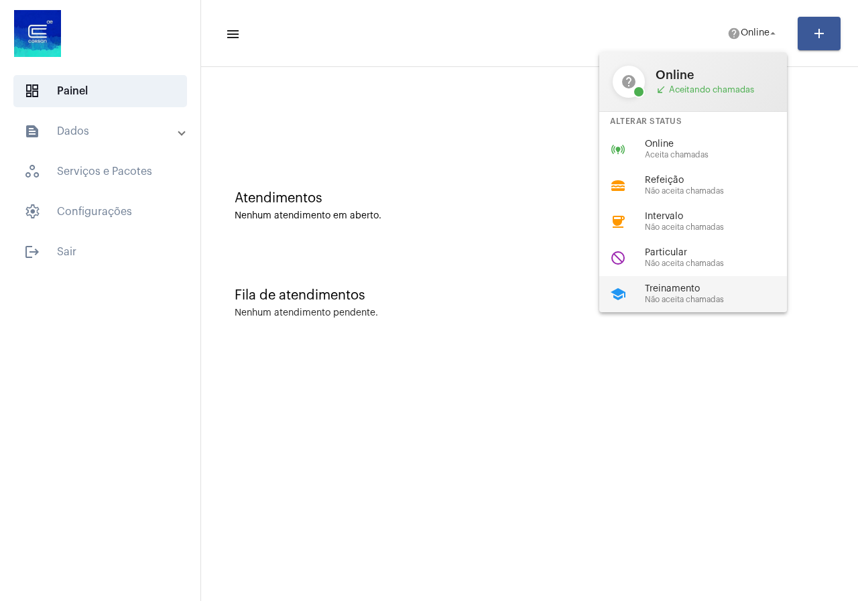
click at [660, 296] on span "Não aceita chamadas" at bounding box center [721, 300] width 153 height 9
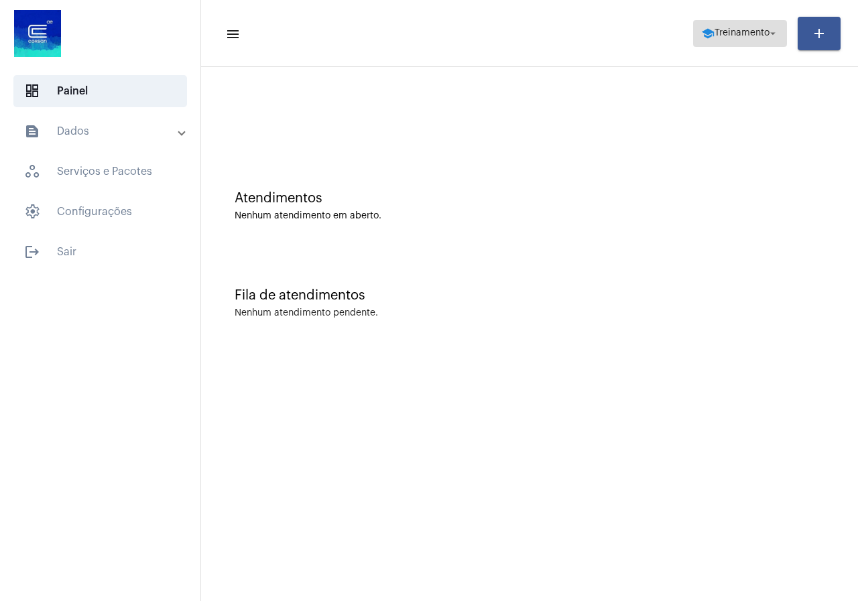
click at [709, 41] on span "school Treinamento arrow_drop_down" at bounding box center [740, 33] width 78 height 24
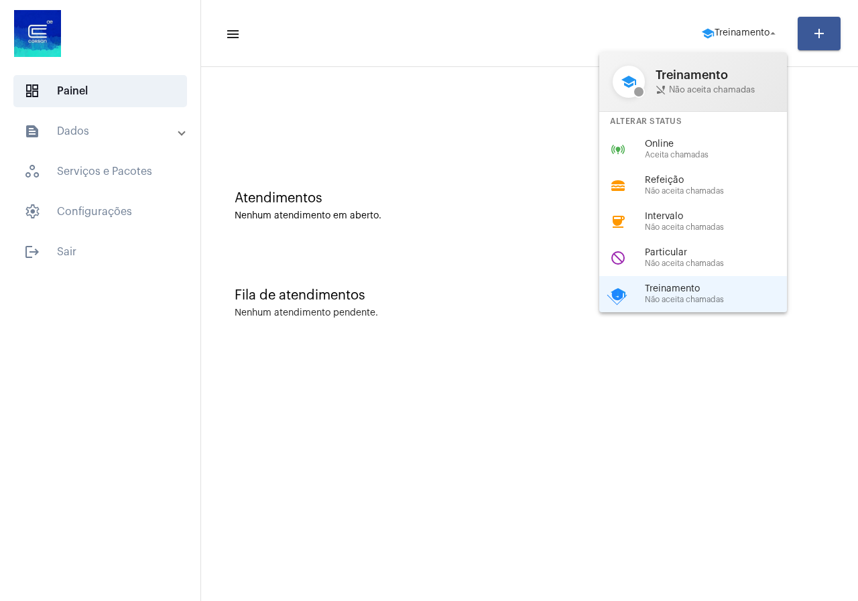
click at [56, 245] on div at bounding box center [429, 300] width 858 height 601
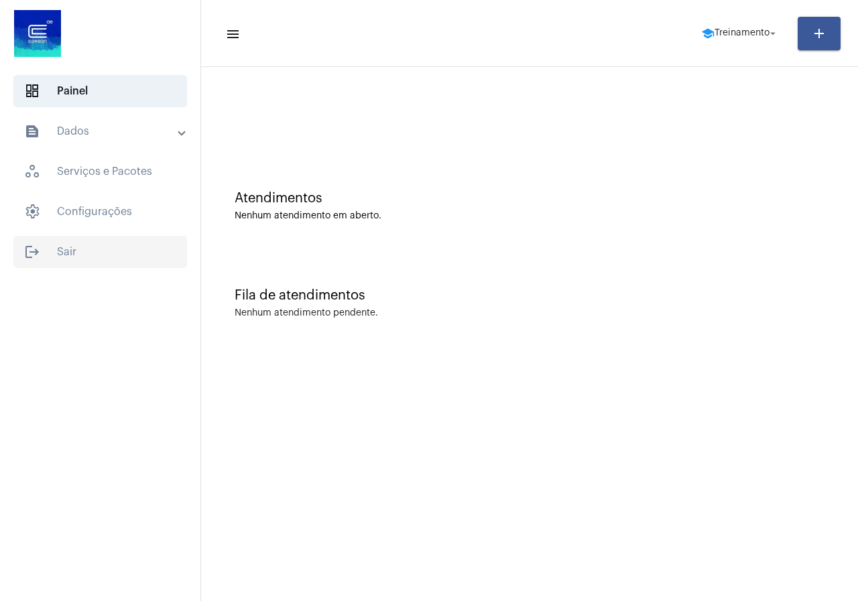
click at [65, 251] on span "logout Sair" at bounding box center [100, 252] width 174 height 32
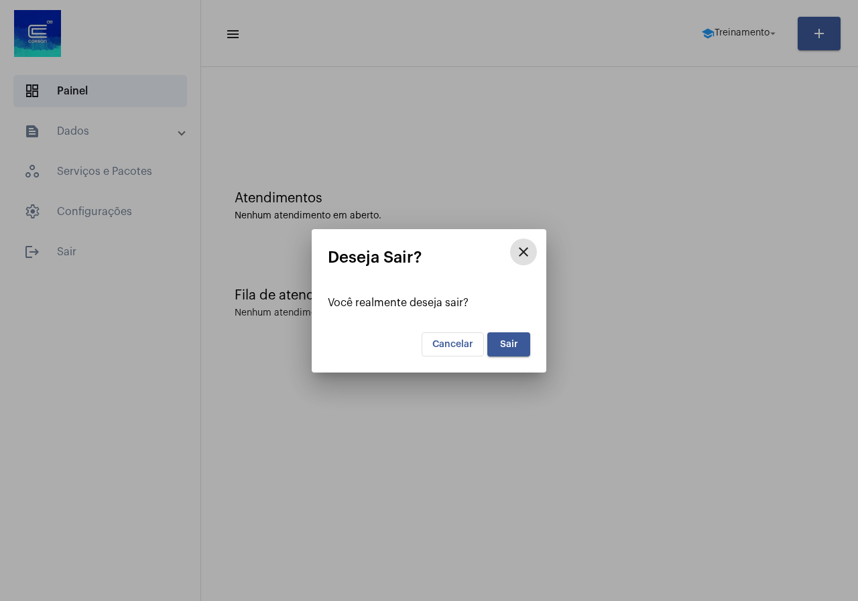
click at [510, 347] on span "Sair" at bounding box center [509, 344] width 18 height 9
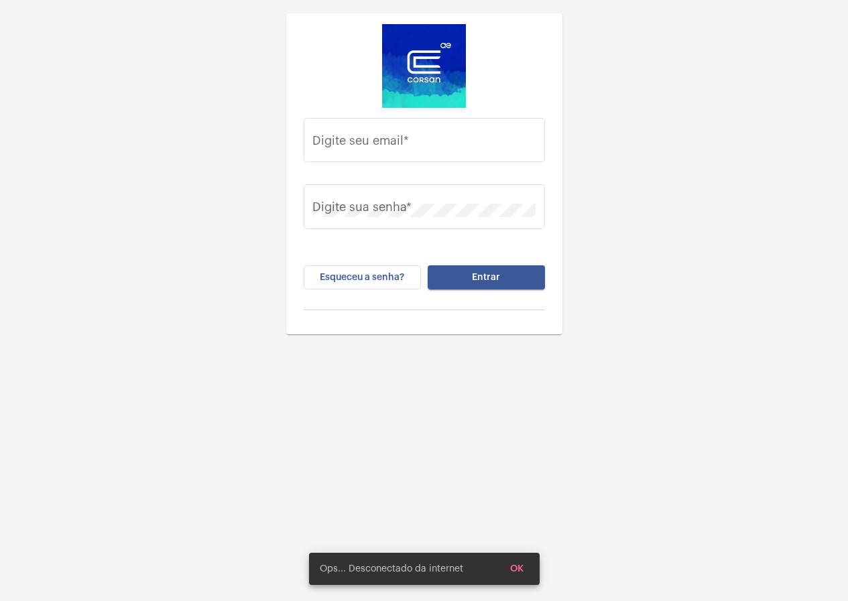
type input "[PERSON_NAME][EMAIL_ADDRESS][PERSON_NAME][DOMAIN_NAME]"
